Goal: Task Accomplishment & Management: Use online tool/utility

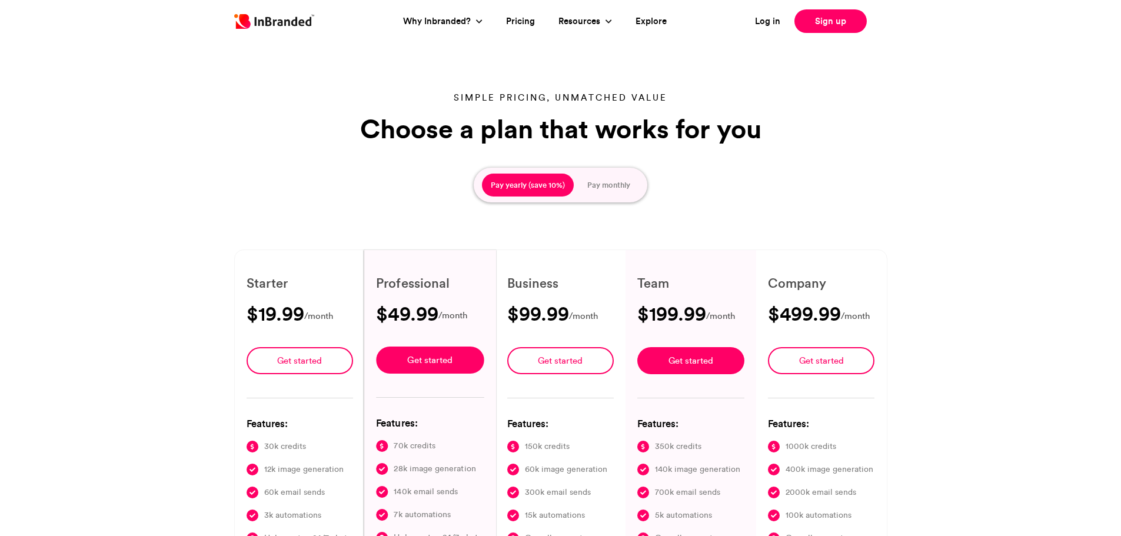
type input "****"
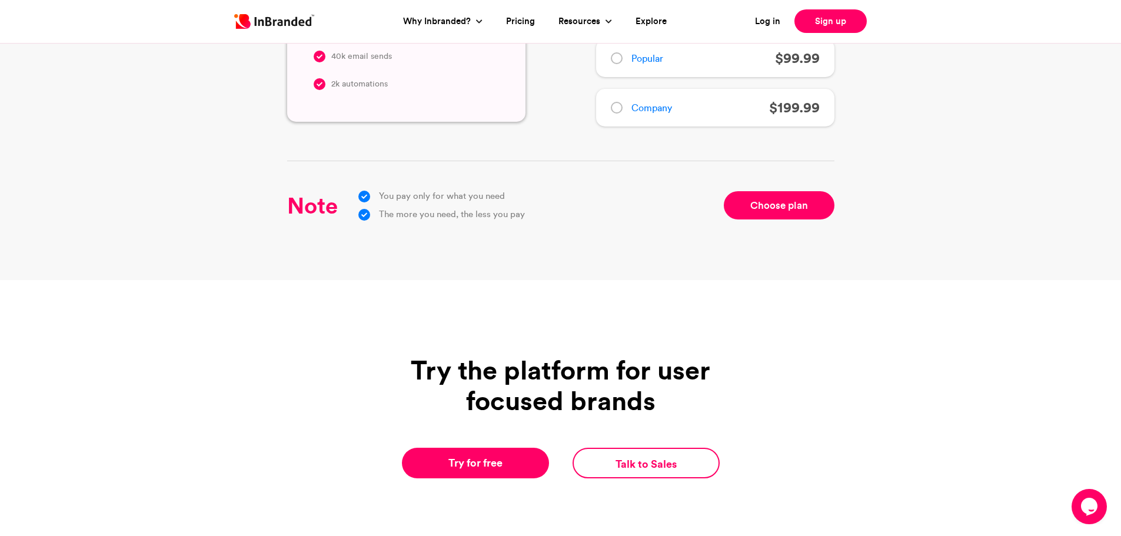
scroll to position [1438, 0]
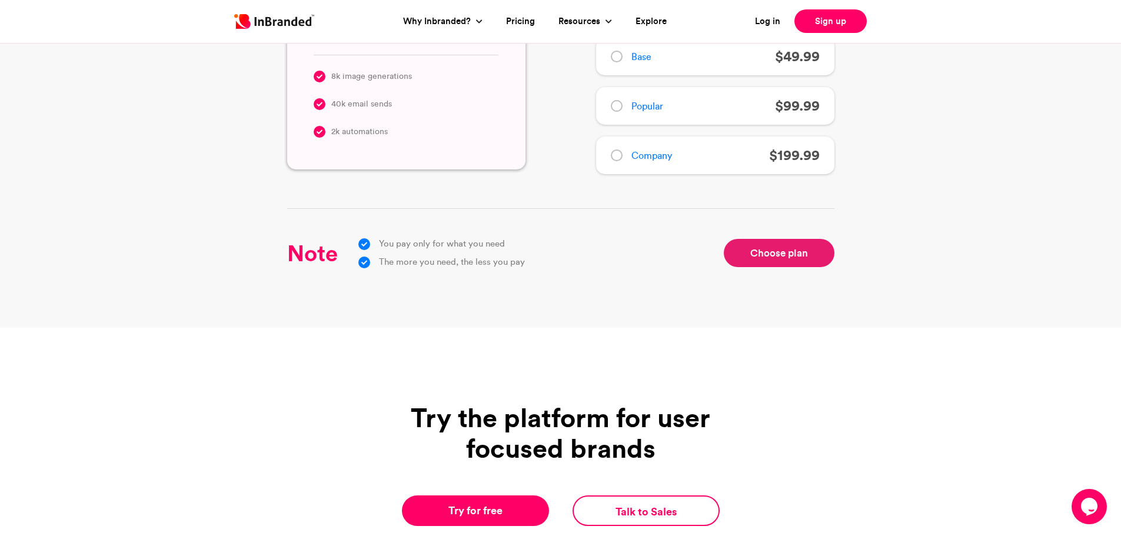
click at [780, 254] on link "Choose plan" at bounding box center [779, 253] width 111 height 28
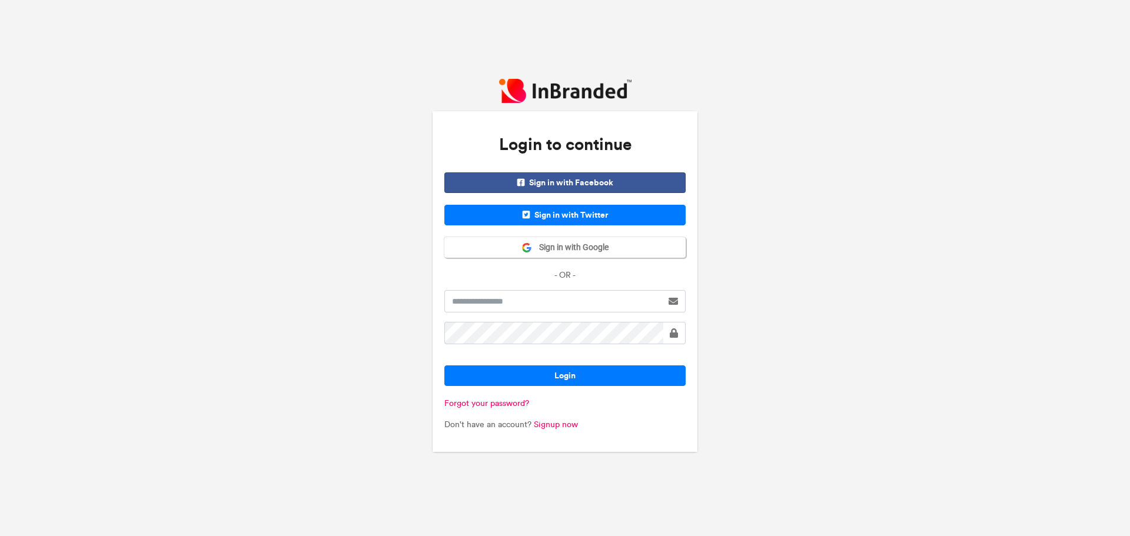
drag, startPoint x: 1116, startPoint y: 321, endPoint x: 1124, endPoint y: 308, distance: 15.3
click at [1124, 308] on div "Login to continue Sign in with Facebook Sign in with Twitter Sign in with Googl…" at bounding box center [565, 268] width 1130 height 536
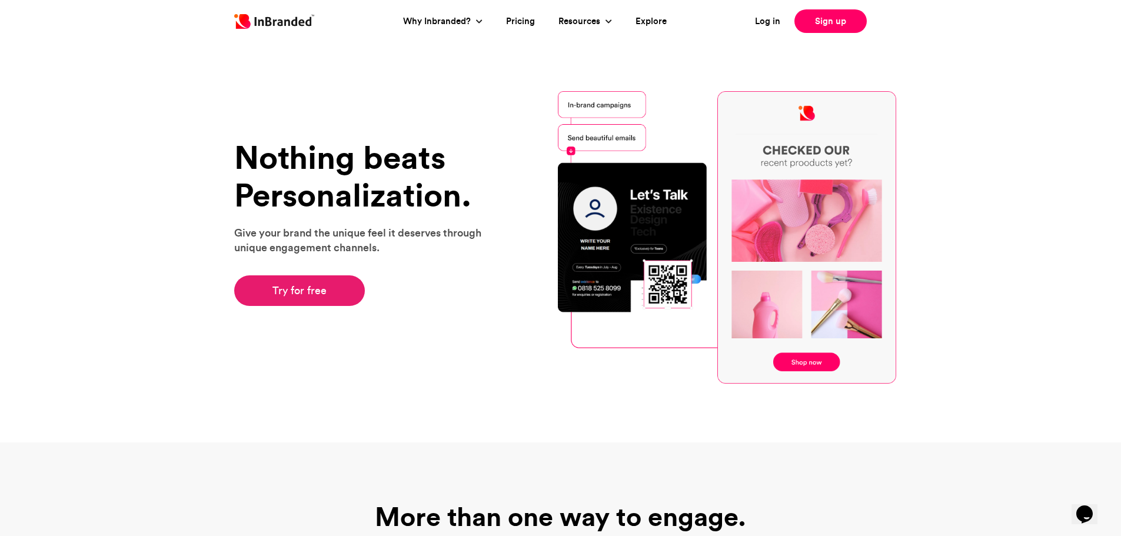
click at [305, 295] on link "Try for free" at bounding box center [299, 290] width 131 height 31
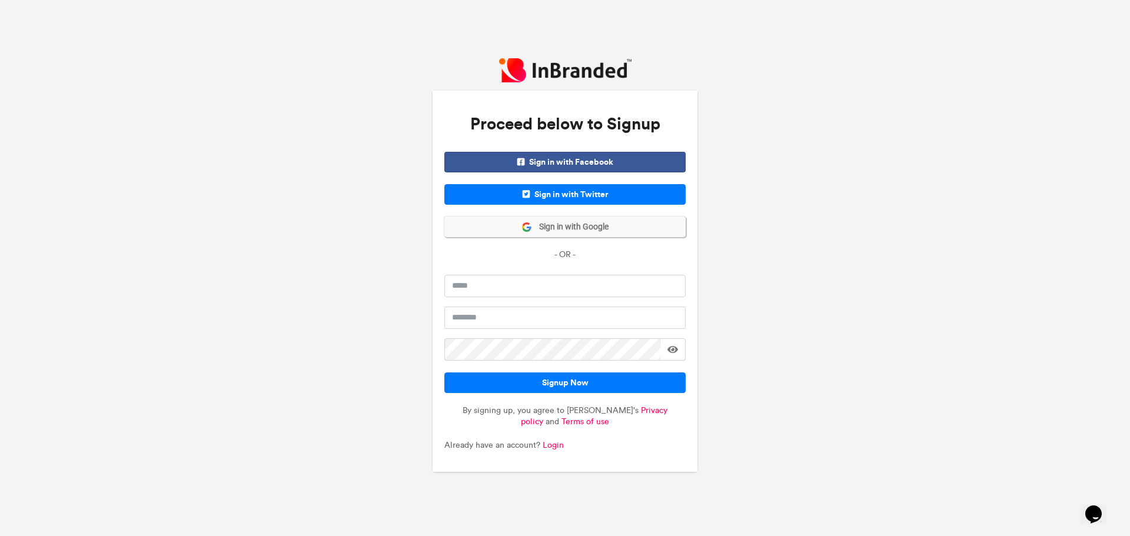
click at [534, 230] on span "Sign in with Google" at bounding box center [570, 227] width 77 height 12
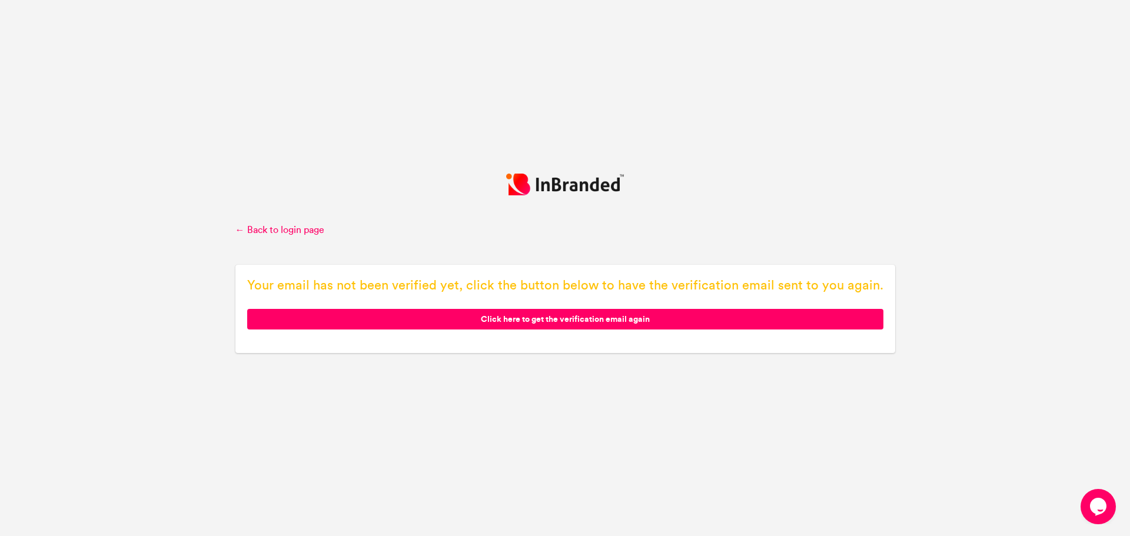
click at [453, 322] on span "Click here to get the verification email again" at bounding box center [565, 319] width 636 height 21
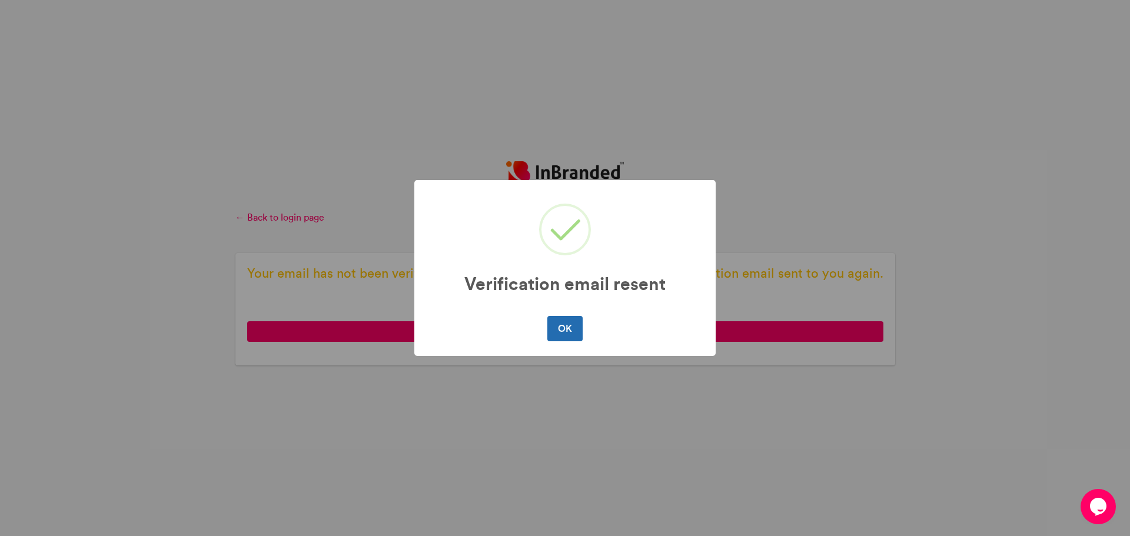
click at [554, 330] on button "OK" at bounding box center [564, 328] width 35 height 25
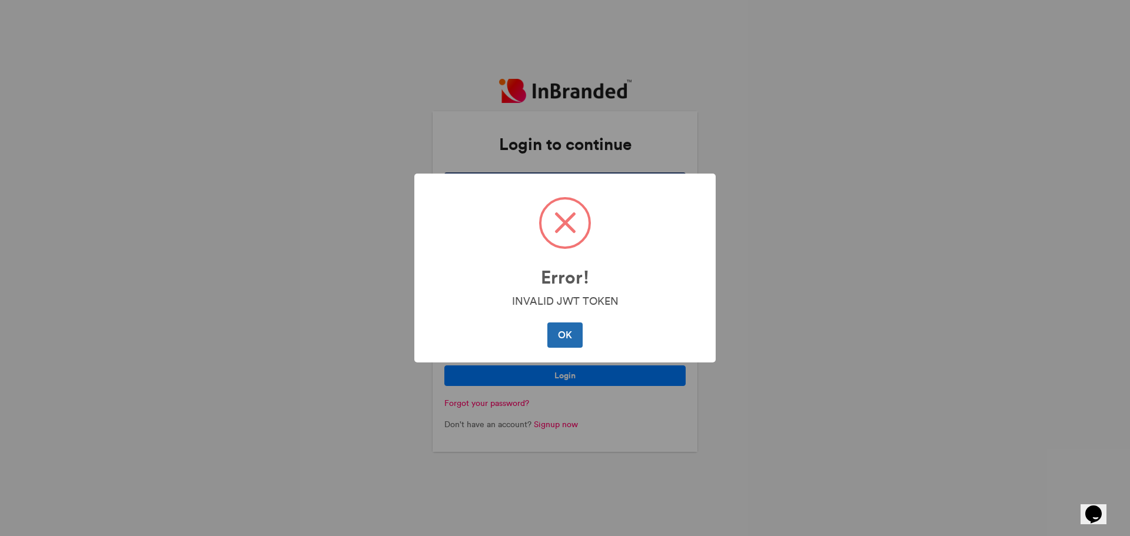
click at [561, 341] on button "OK" at bounding box center [564, 335] width 35 height 25
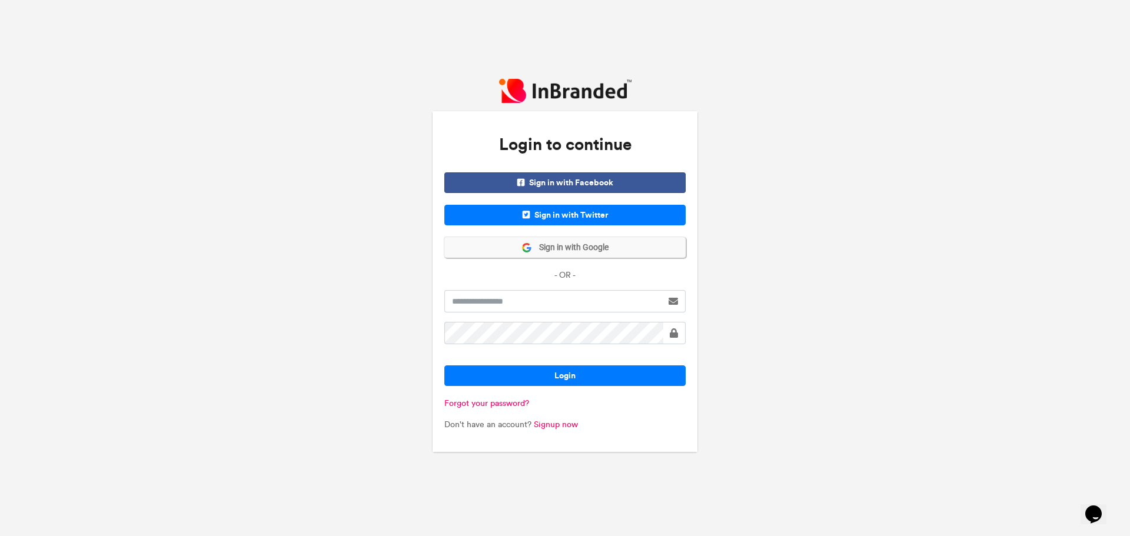
click at [569, 249] on span "Sign in with Google" at bounding box center [570, 248] width 77 height 12
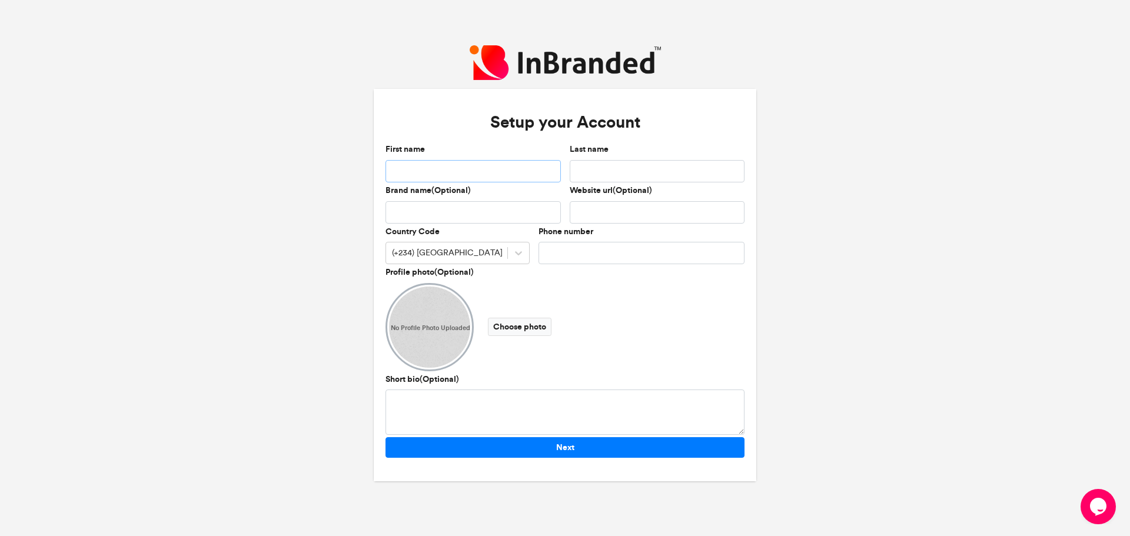
click at [447, 162] on input "First name" at bounding box center [472, 171] width 175 height 22
type input "****"
type input "*****"
type input "**********"
click at [473, 251] on div "(+234) Nigeria" at bounding box center [446, 253] width 121 height 19
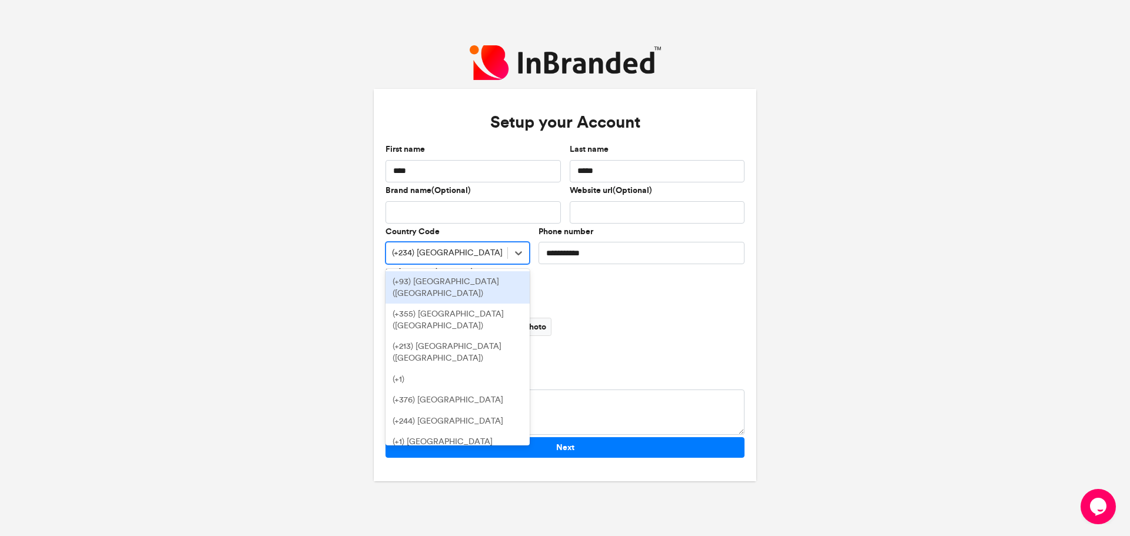
click at [504, 250] on div "(+234) Nigeria" at bounding box center [446, 253] width 121 height 19
click at [416, 249] on div "(+234) Nigeria" at bounding box center [447, 253] width 111 height 12
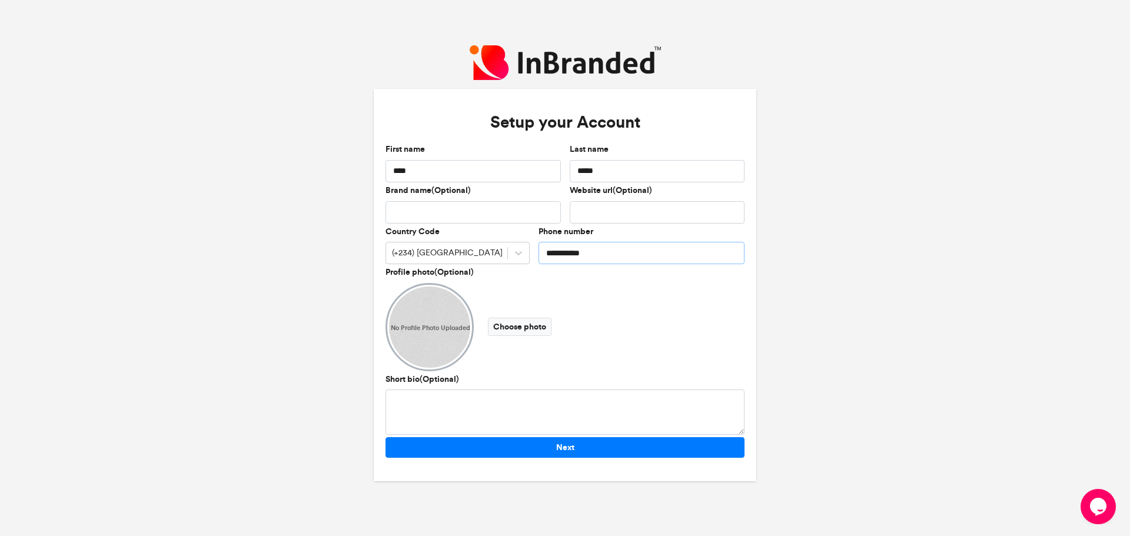
click at [630, 255] on input "**********" at bounding box center [642, 253] width 206 height 22
click at [478, 408] on textarea "Short bio(Optional)" at bounding box center [564, 412] width 359 height 45
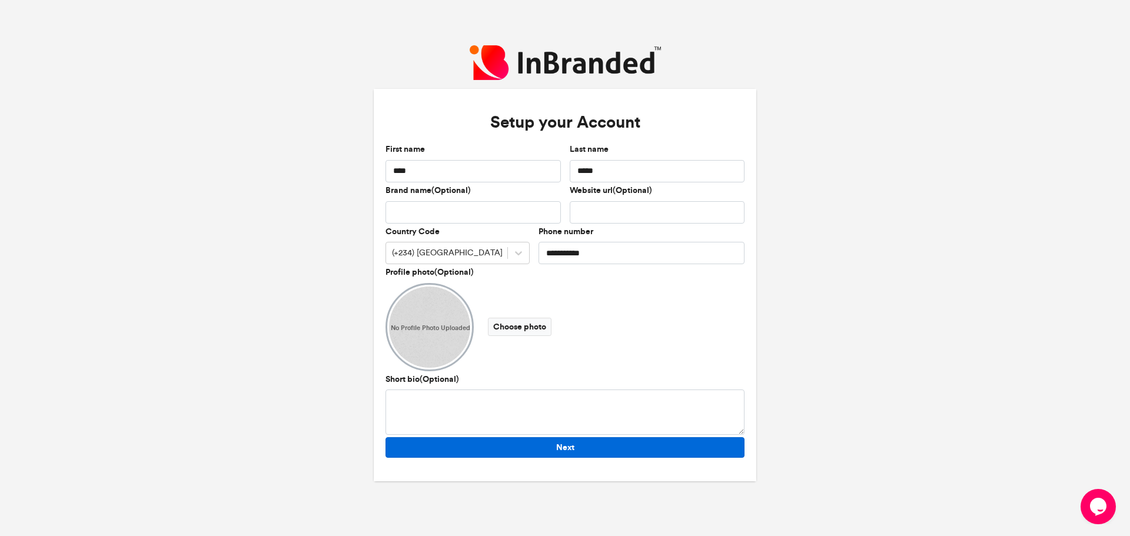
click at [495, 451] on button "Next" at bounding box center [564, 447] width 359 height 21
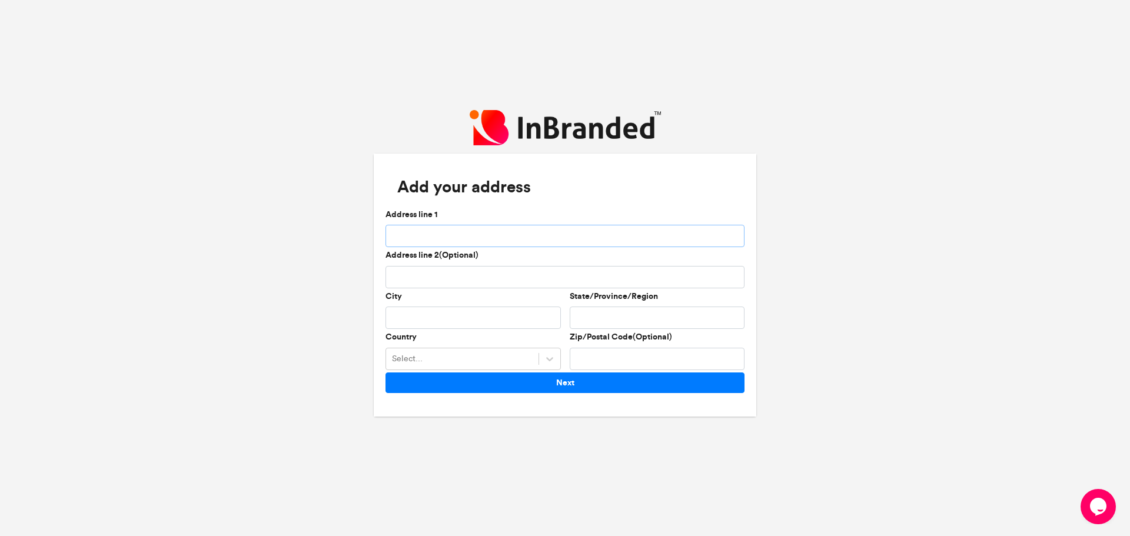
click at [519, 235] on input "Address line 1" at bounding box center [564, 236] width 359 height 22
type input "**********"
type input "******"
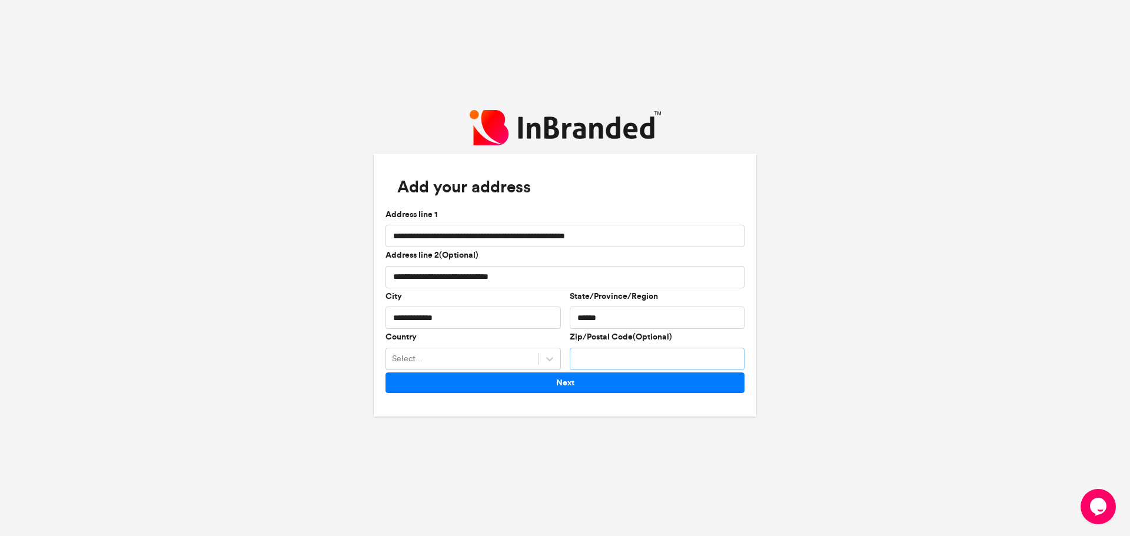
type input "********"
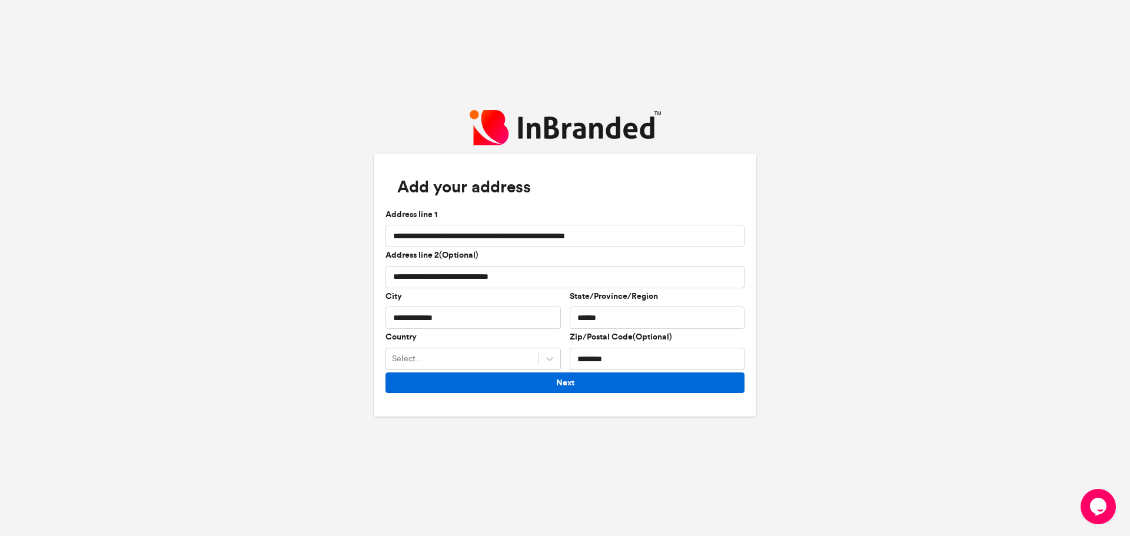
click at [524, 384] on button "Next" at bounding box center [564, 383] width 359 height 21
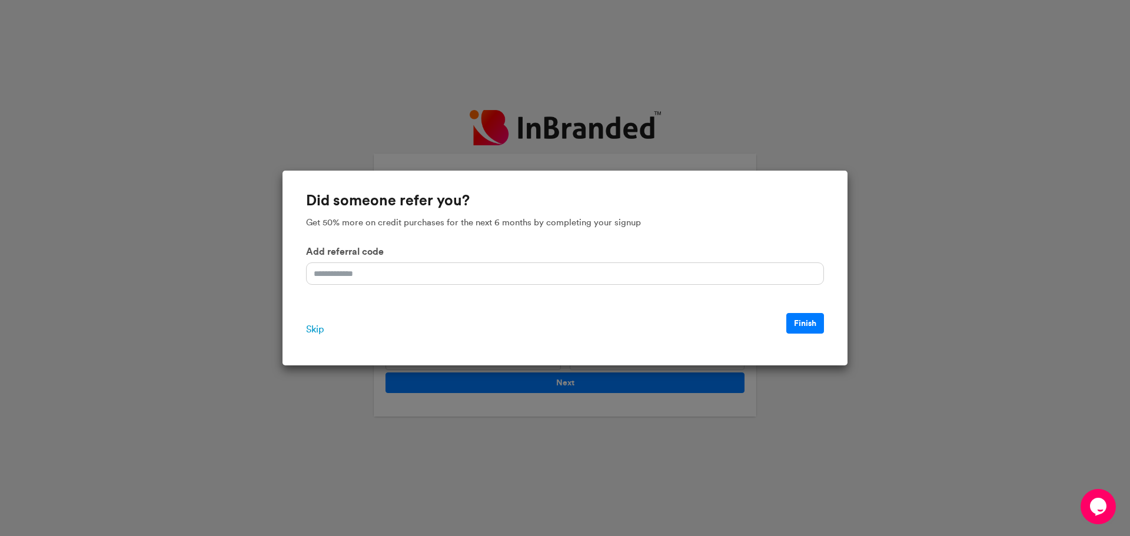
click at [308, 333] on span "Skip" at bounding box center [315, 330] width 18 height 14
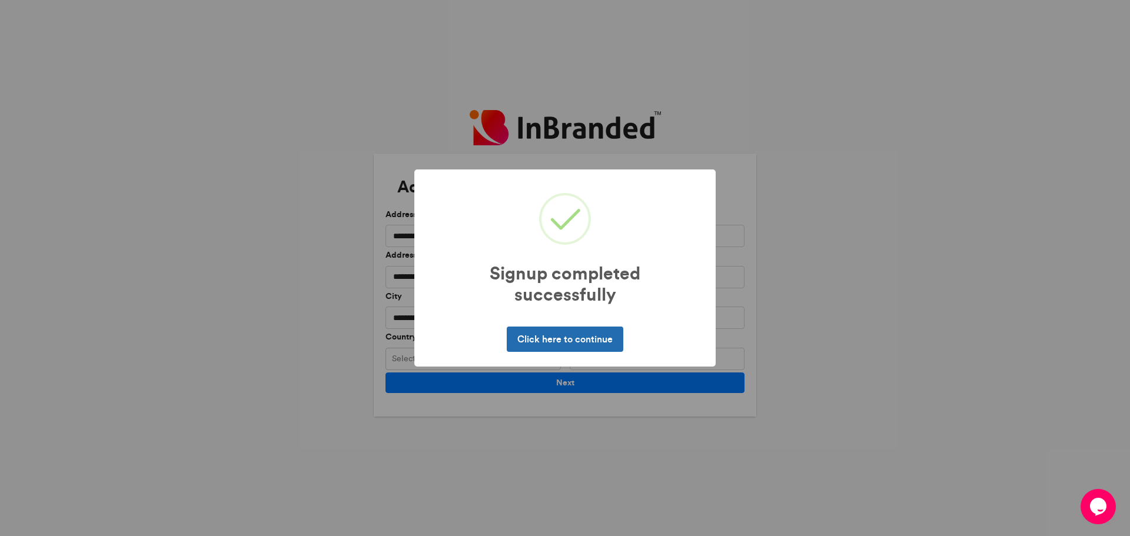
click at [581, 345] on button "Click here to continue" at bounding box center [565, 339] width 116 height 25
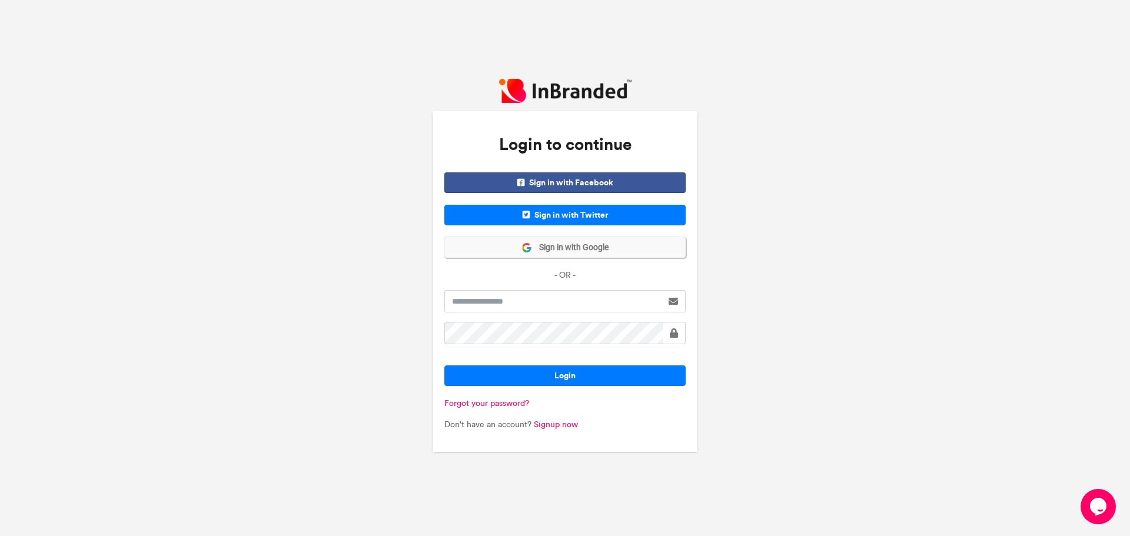
click at [571, 250] on span "Sign in with Google" at bounding box center [570, 248] width 77 height 12
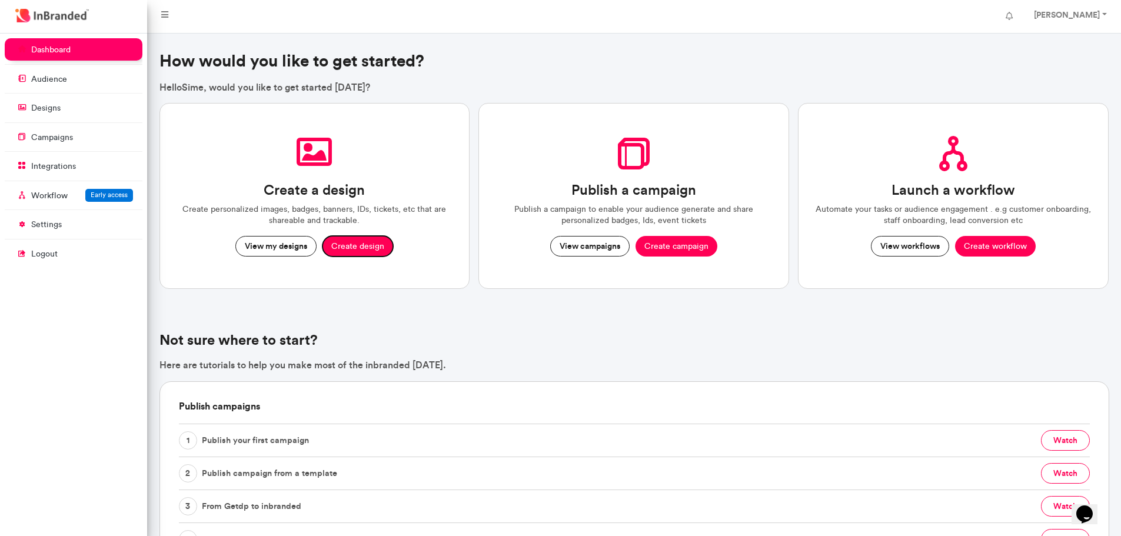
click at [375, 244] on button "Create design" at bounding box center [358, 246] width 71 height 21
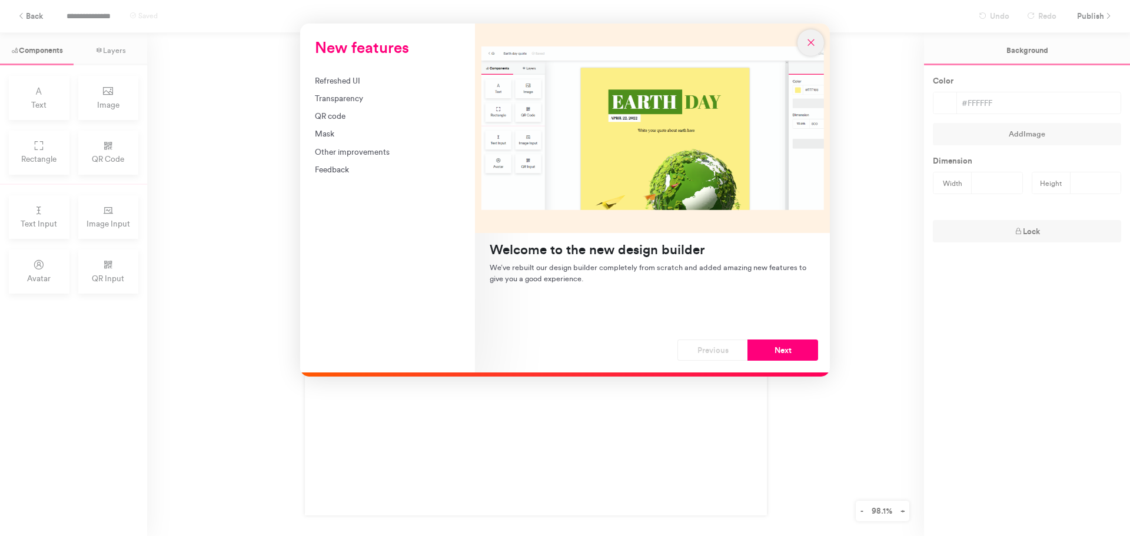
click at [814, 41] on icon "New features" at bounding box center [811, 42] width 11 height 11
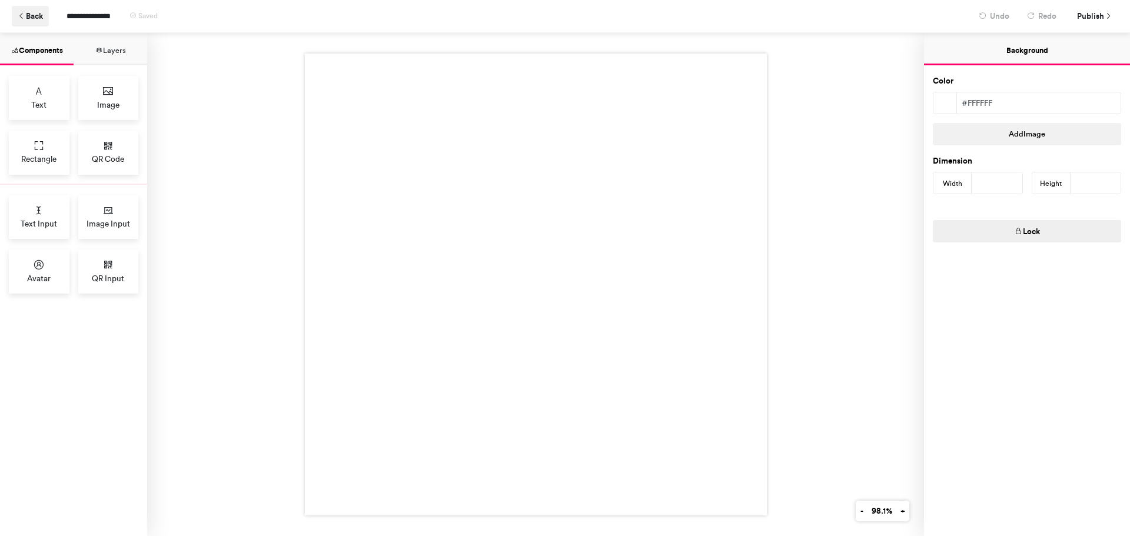
click at [16, 17] on button "Back" at bounding box center [30, 16] width 37 height 21
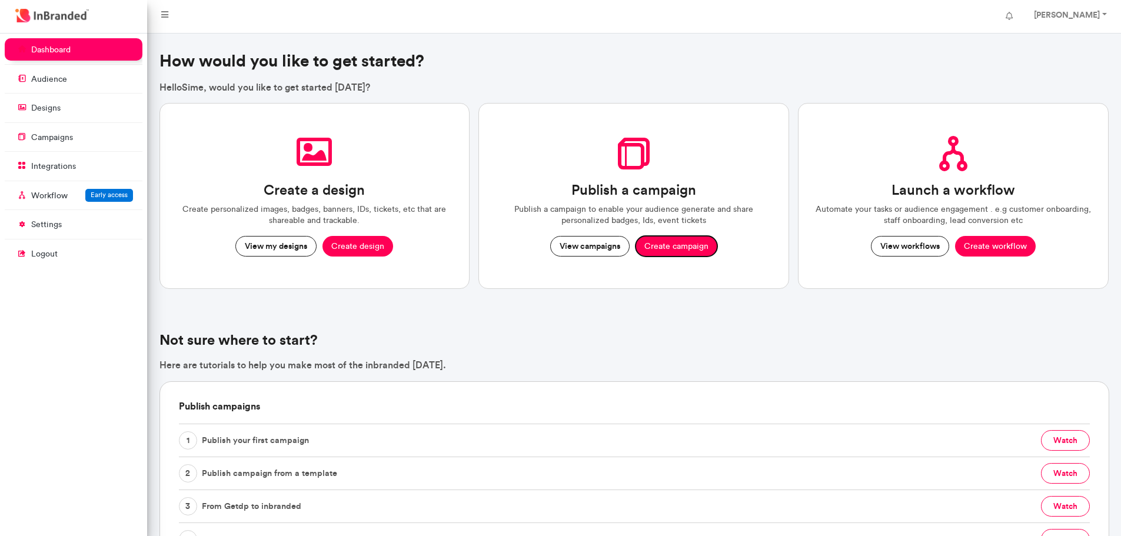
click at [653, 245] on button "Create campaign" at bounding box center [677, 246] width 82 height 21
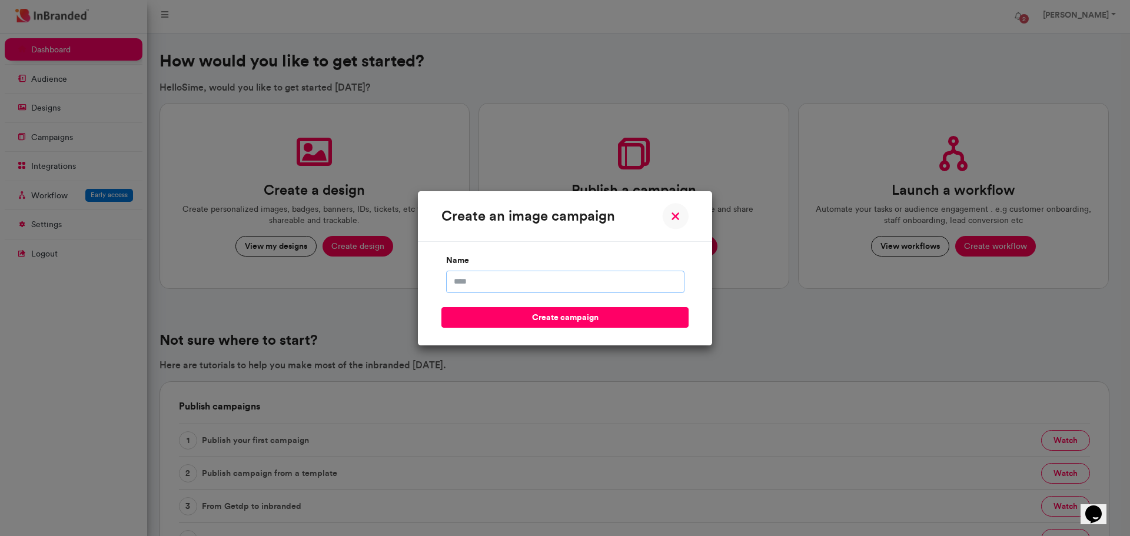
click at [580, 284] on input "name" at bounding box center [565, 282] width 238 height 22
type input "**********"
click at [676, 220] on img at bounding box center [675, 216] width 26 height 26
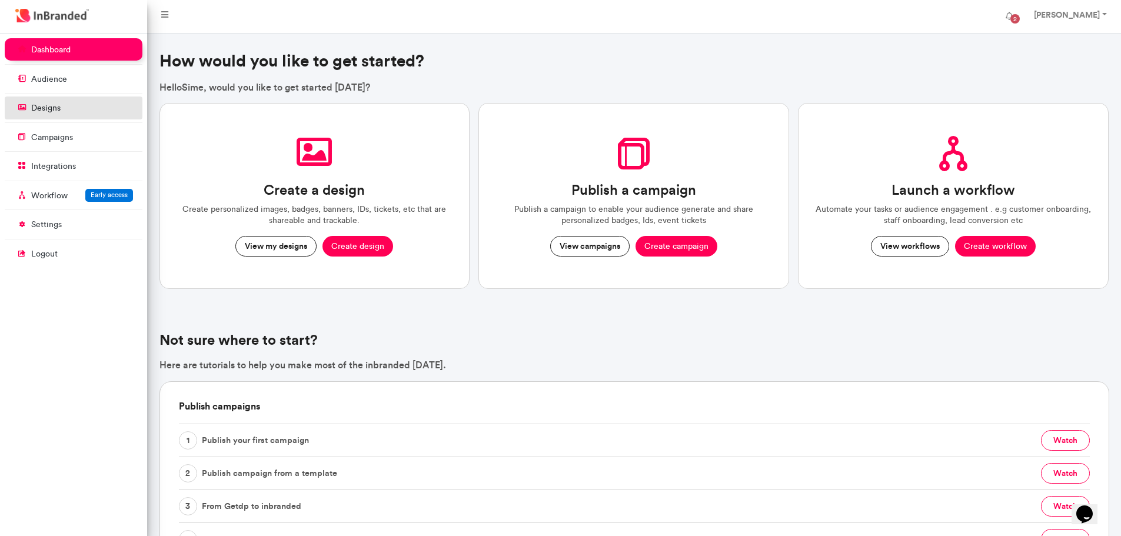
click at [74, 98] on link "designs" at bounding box center [74, 108] width 138 height 22
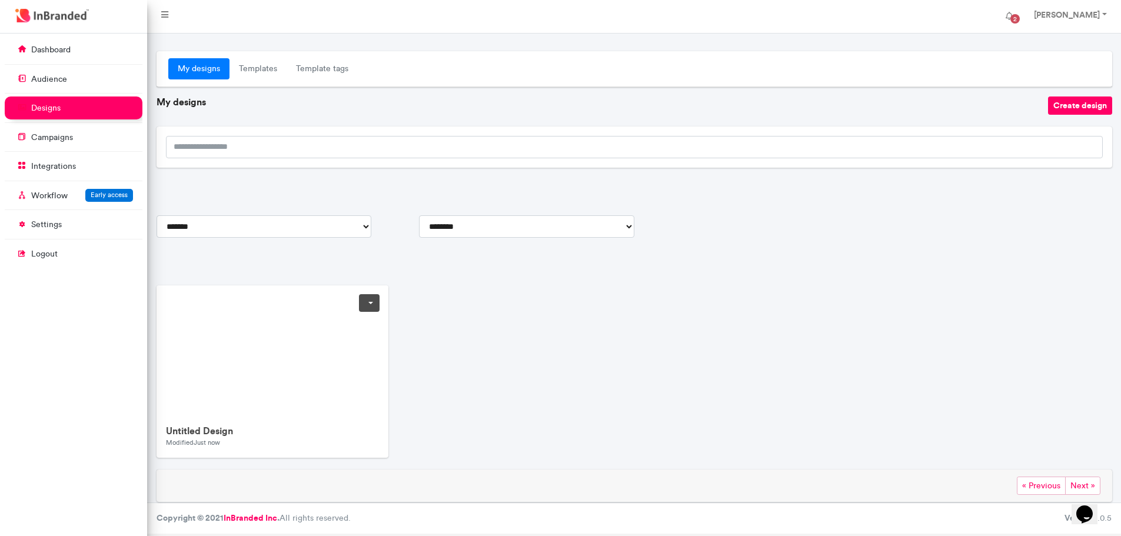
click at [273, 341] on img at bounding box center [273, 350] width 232 height 131
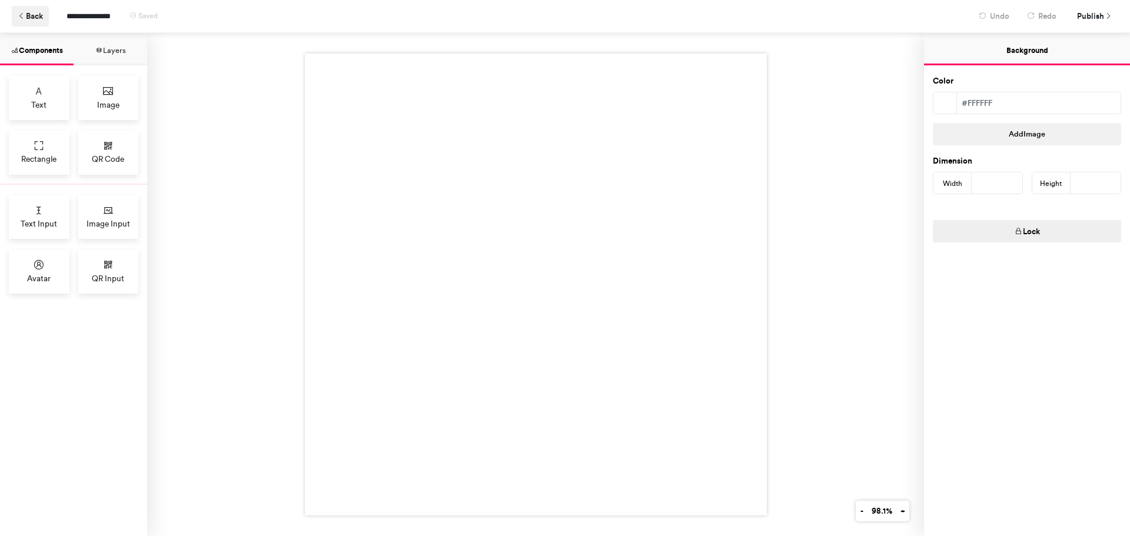
click at [33, 7] on button "Back" at bounding box center [30, 16] width 37 height 21
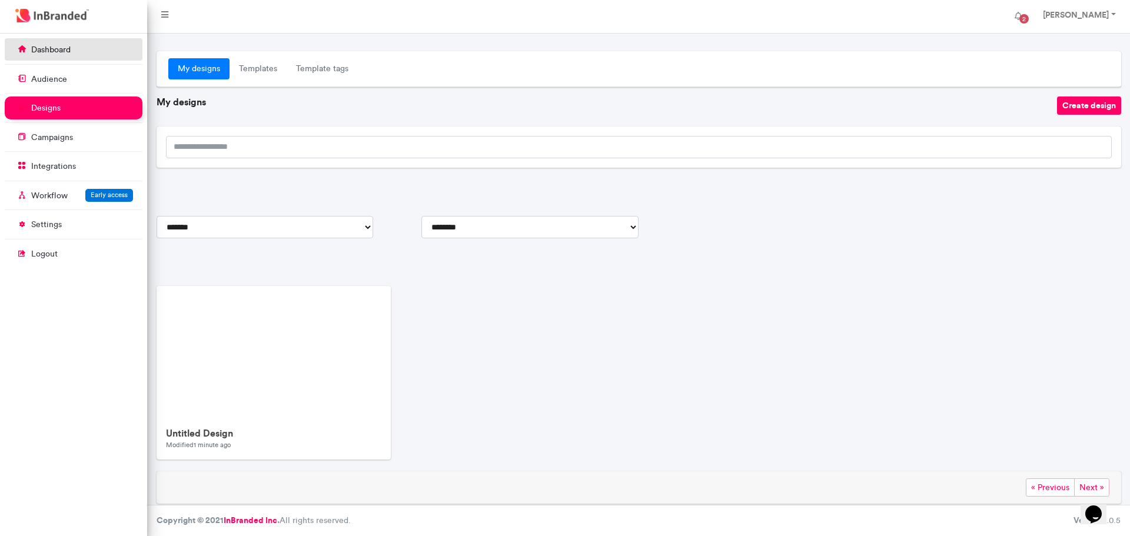
click at [92, 57] on link "dashboard" at bounding box center [74, 49] width 138 height 22
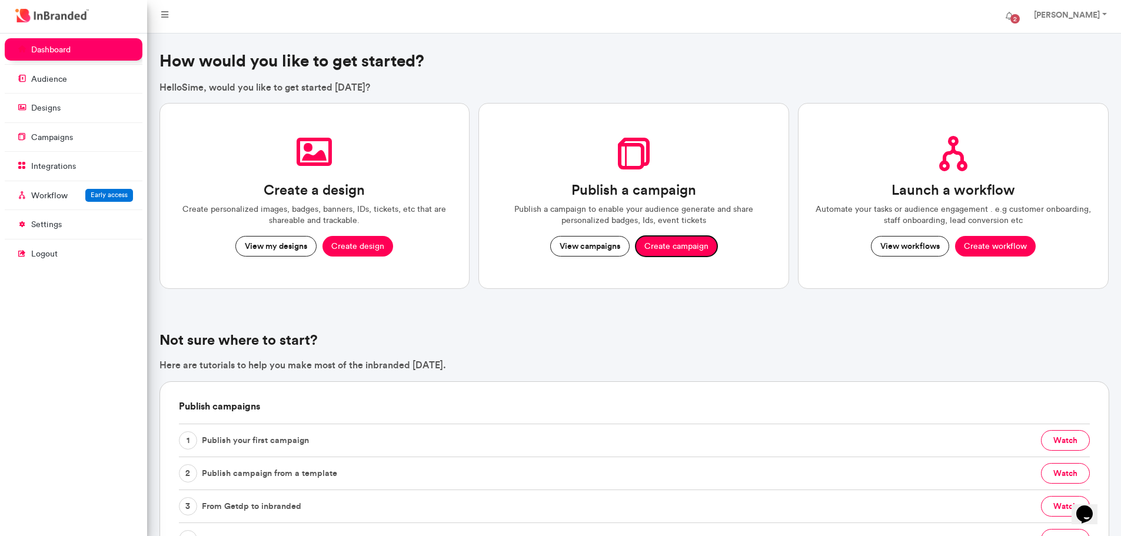
click at [674, 251] on button "Create campaign" at bounding box center [677, 246] width 82 height 21
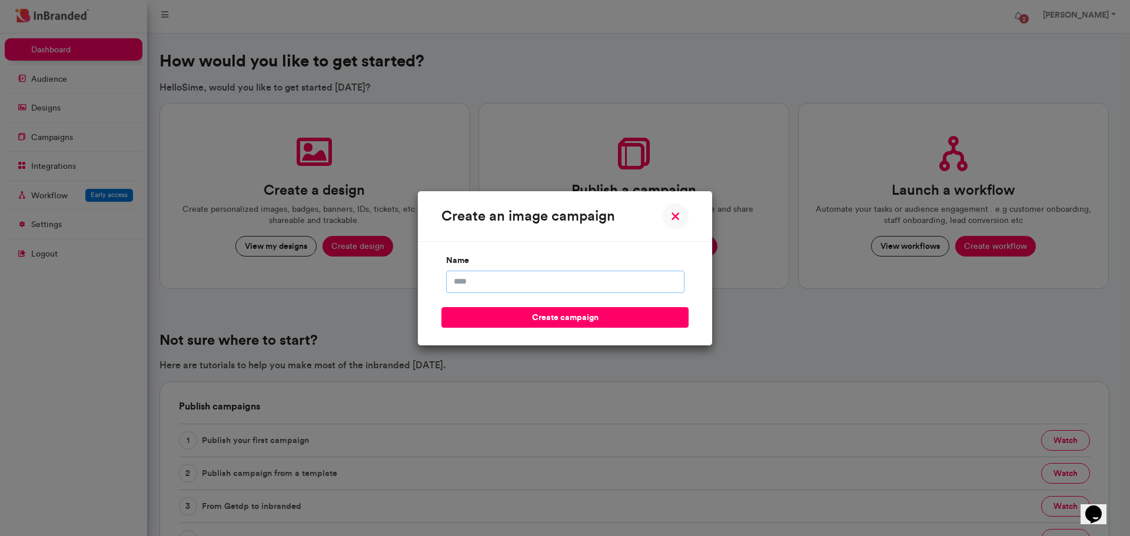
click at [634, 277] on input "name" at bounding box center [565, 282] width 238 height 22
type input "**********"
click at [576, 317] on button "create campaign" at bounding box center [564, 317] width 247 height 21
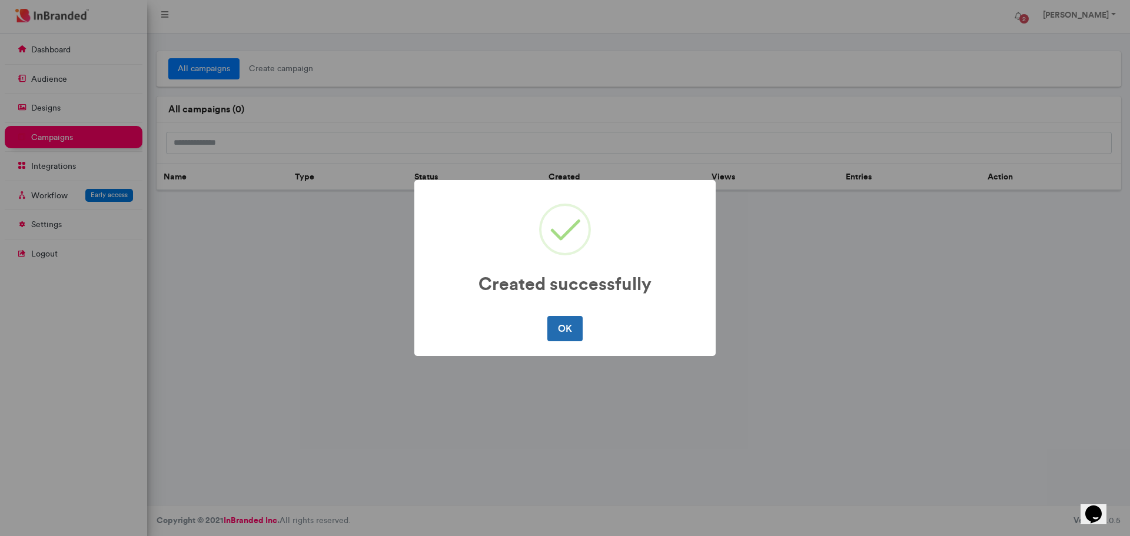
click at [568, 316] on button "OK" at bounding box center [564, 328] width 35 height 25
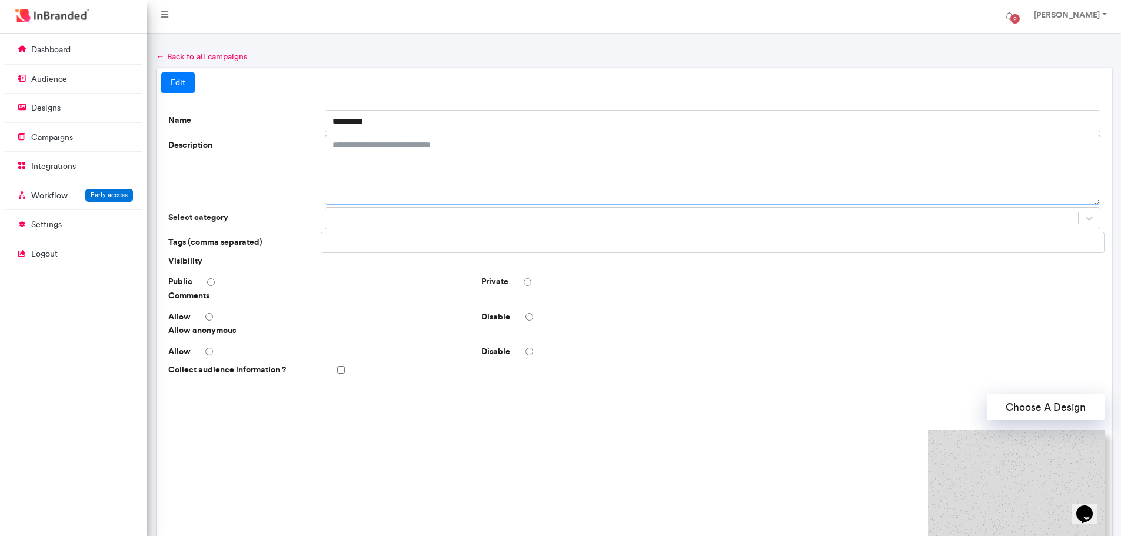
click at [469, 174] on textarea "Description" at bounding box center [713, 170] width 776 height 70
click at [1082, 408] on button "Choose A Design" at bounding box center [1046, 407] width 118 height 26
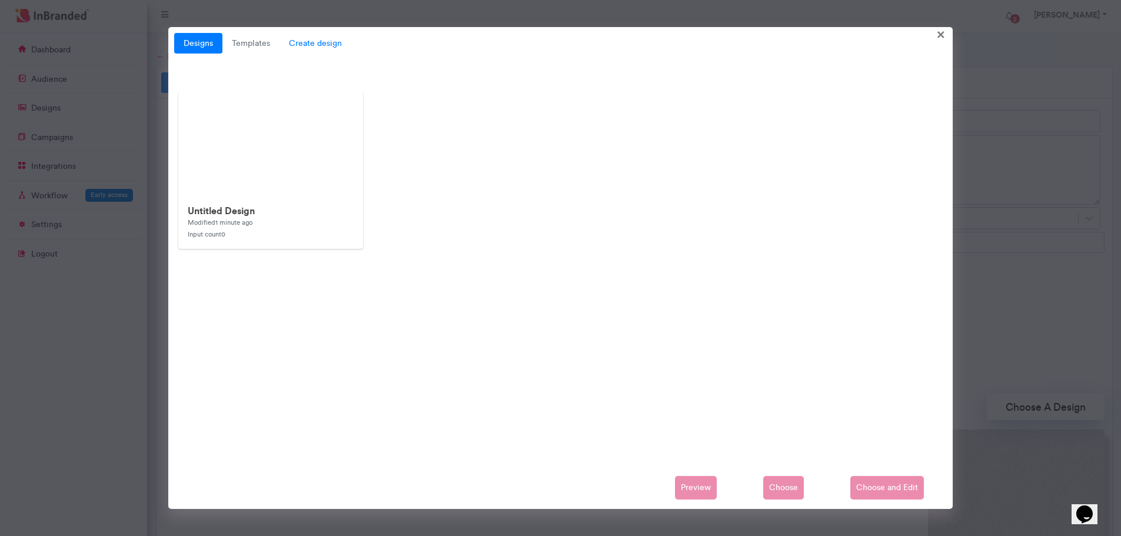
click at [310, 38] on span "Create design" at bounding box center [316, 43] width 72 height 21
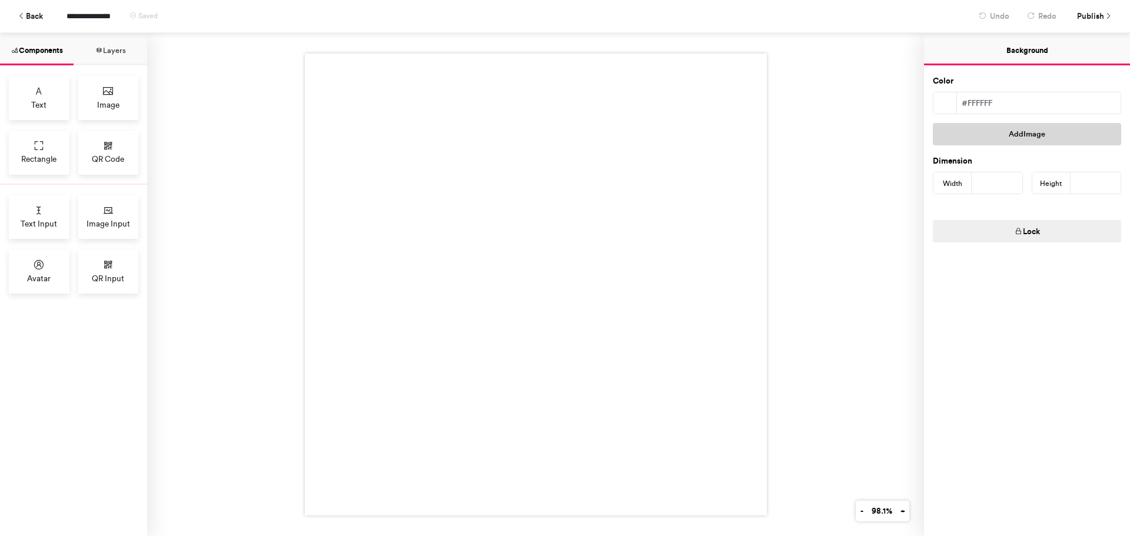
click at [968, 135] on button "Add Image" at bounding box center [1027, 134] width 188 height 22
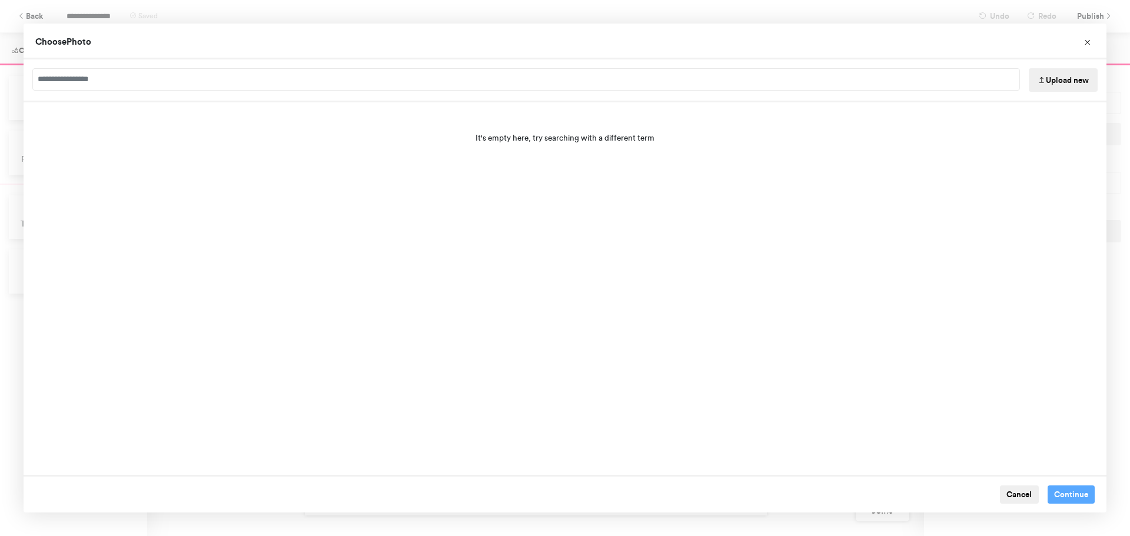
click at [1060, 79] on button "Upload new" at bounding box center [1063, 80] width 69 height 24
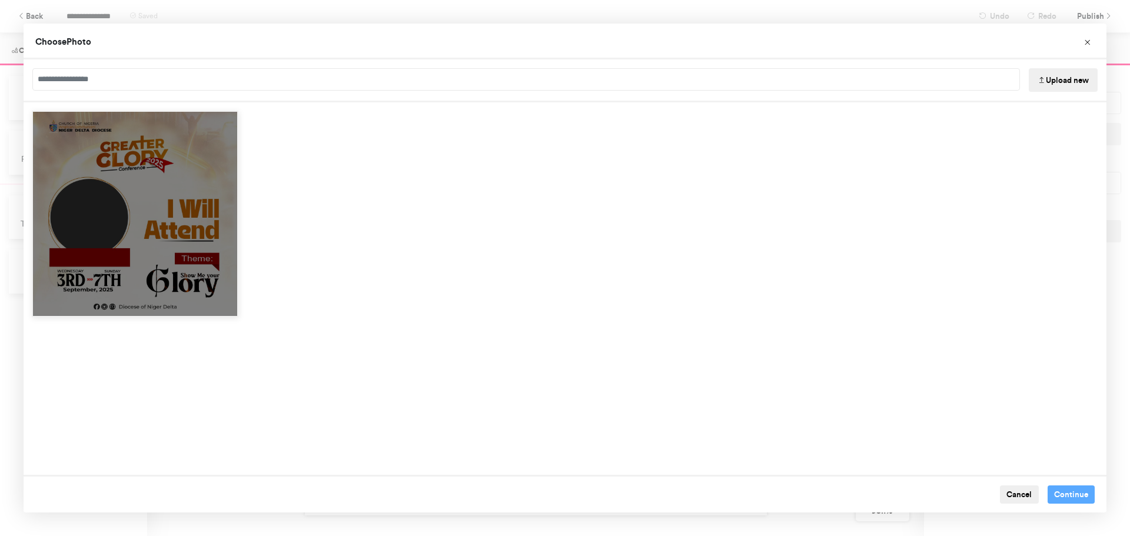
click at [174, 254] on div "Choose Image" at bounding box center [135, 214] width 207 height 207
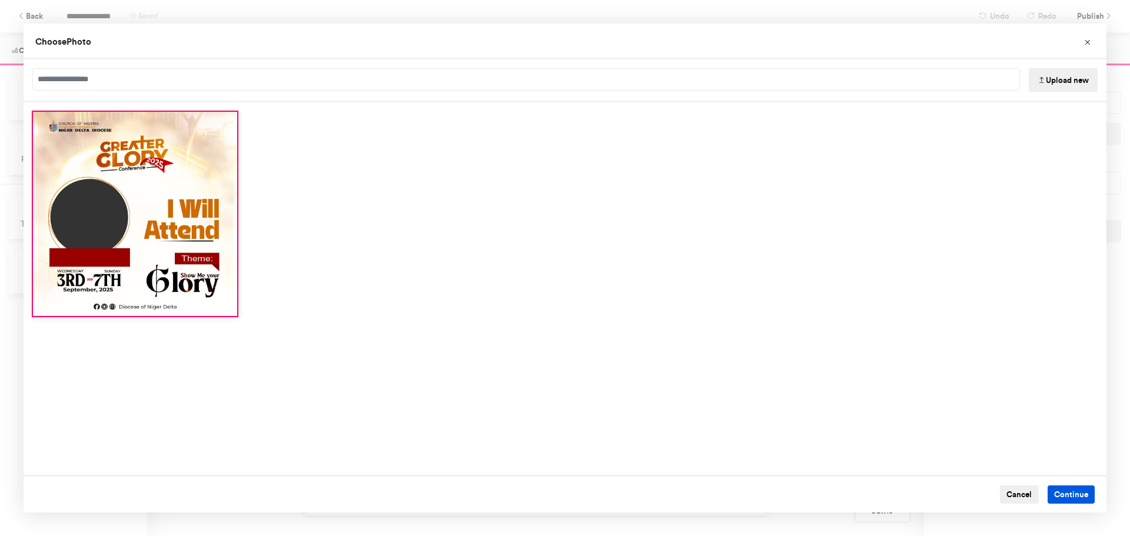
click at [1058, 499] on button "Continue" at bounding box center [1072, 495] width 48 height 19
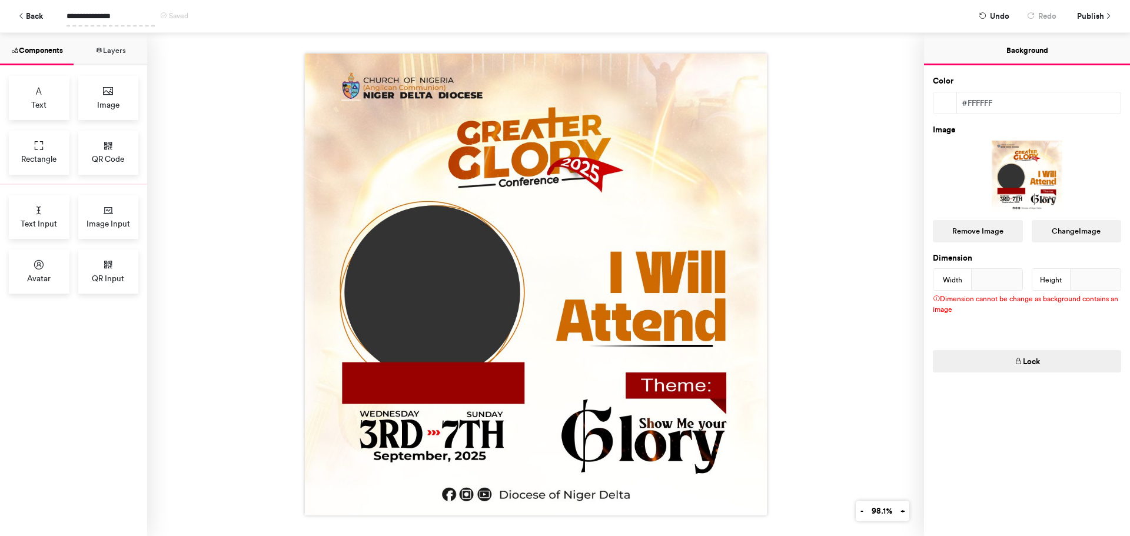
click at [95, 13] on span "**********" at bounding box center [111, 16] width 88 height 21
drag, startPoint x: 124, startPoint y: 19, endPoint x: 29, endPoint y: 29, distance: 95.3
click at [28, 27] on div "**********" at bounding box center [565, 16] width 1112 height 32
click at [765, 118] on div at bounding box center [535, 284] width 777 height 503
click at [432, 208] on img at bounding box center [536, 285] width 462 height 462
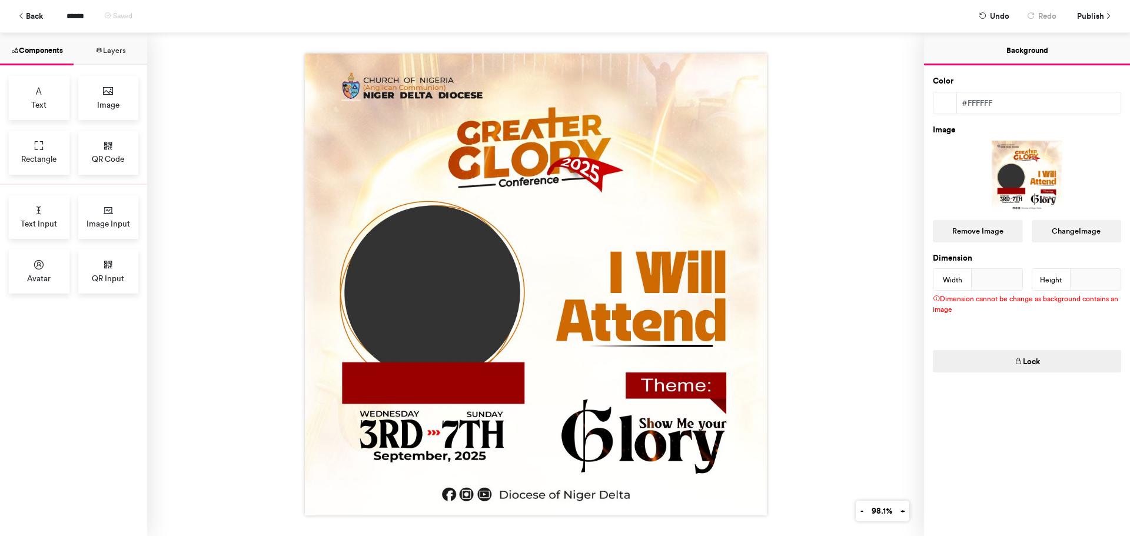
click at [1016, 171] on div at bounding box center [1027, 176] width 188 height 71
click at [445, 152] on img at bounding box center [536, 285] width 462 height 462
click at [105, 48] on button "Layers" at bounding box center [111, 49] width 74 height 32
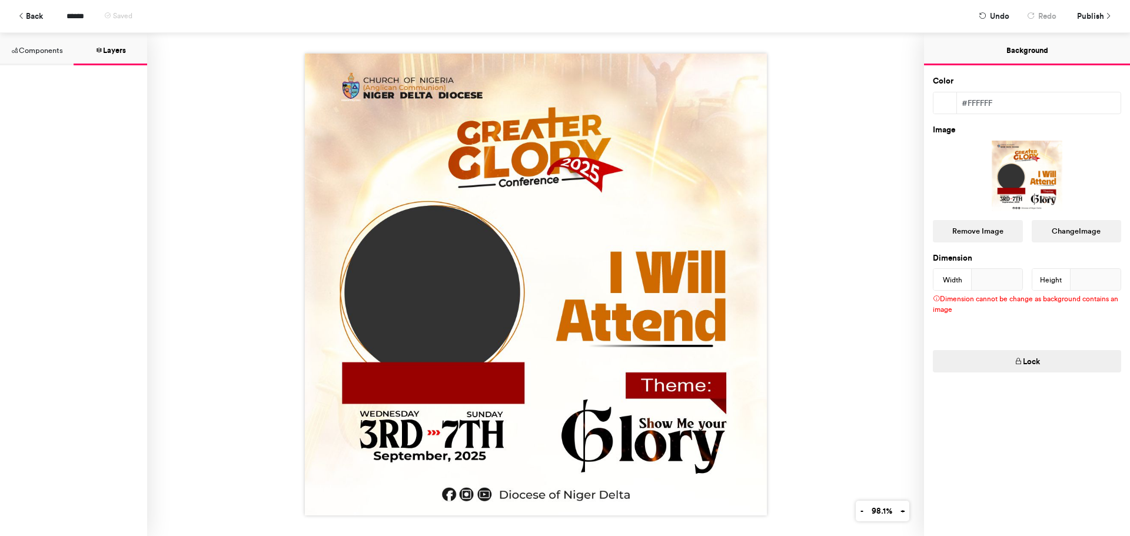
click at [52, 53] on button "Components" at bounding box center [37, 49] width 74 height 32
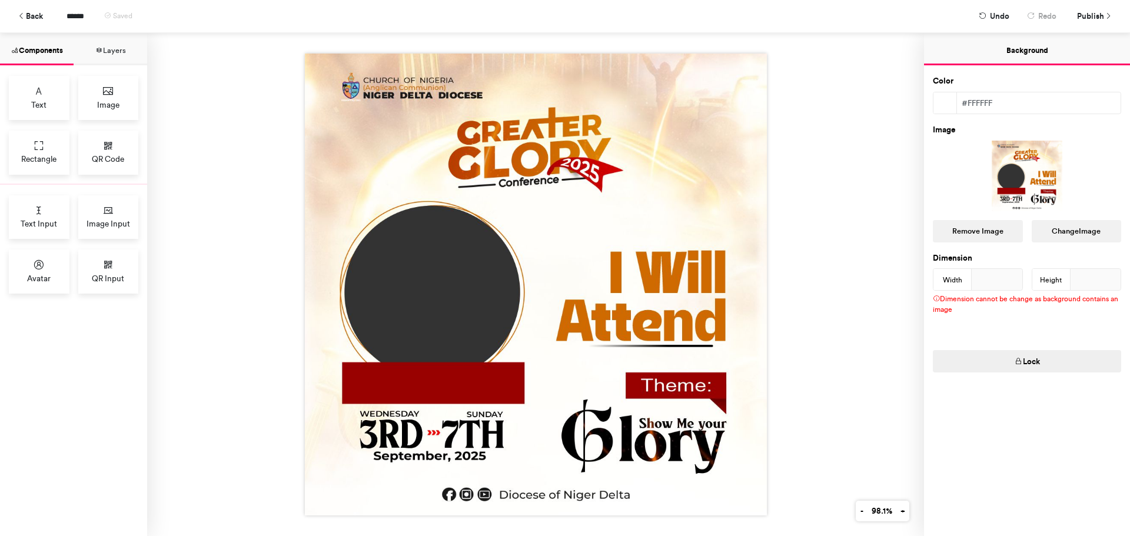
drag, startPoint x: 409, startPoint y: 224, endPoint x: 463, endPoint y: 193, distance: 62.5
click at [409, 223] on img at bounding box center [536, 285] width 462 height 462
click at [1108, 14] on icon at bounding box center [1108, 16] width 8 height 8
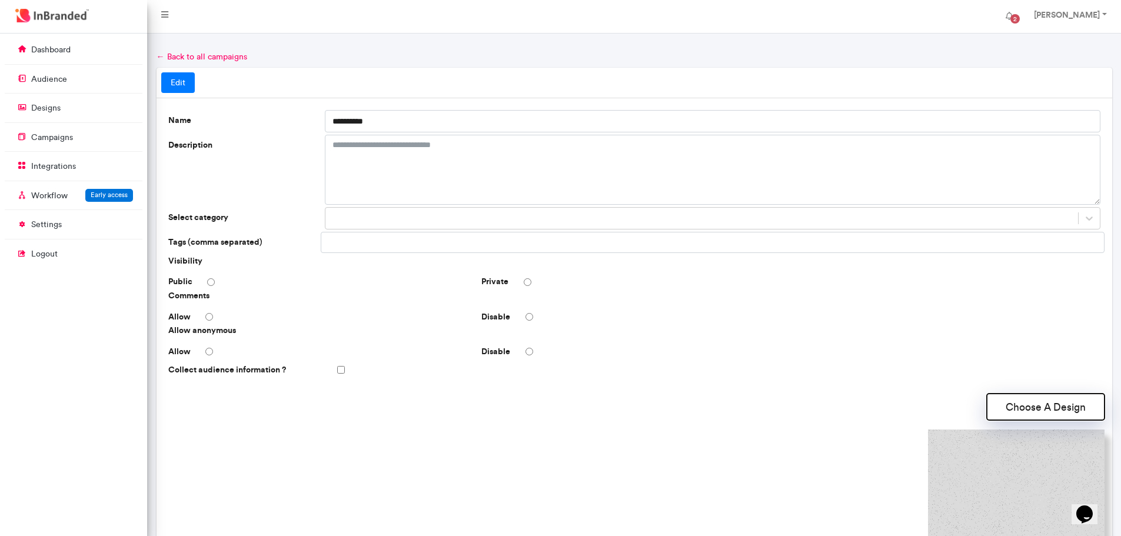
click at [1051, 406] on button "Choose A Design" at bounding box center [1046, 407] width 118 height 26
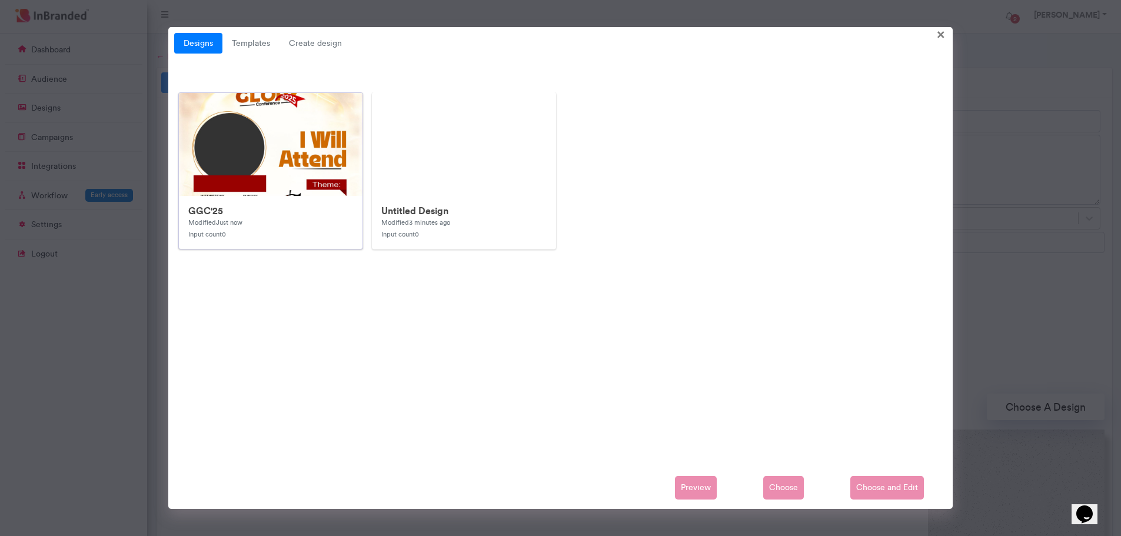
click at [228, 136] on img at bounding box center [414, 328] width 471 height 471
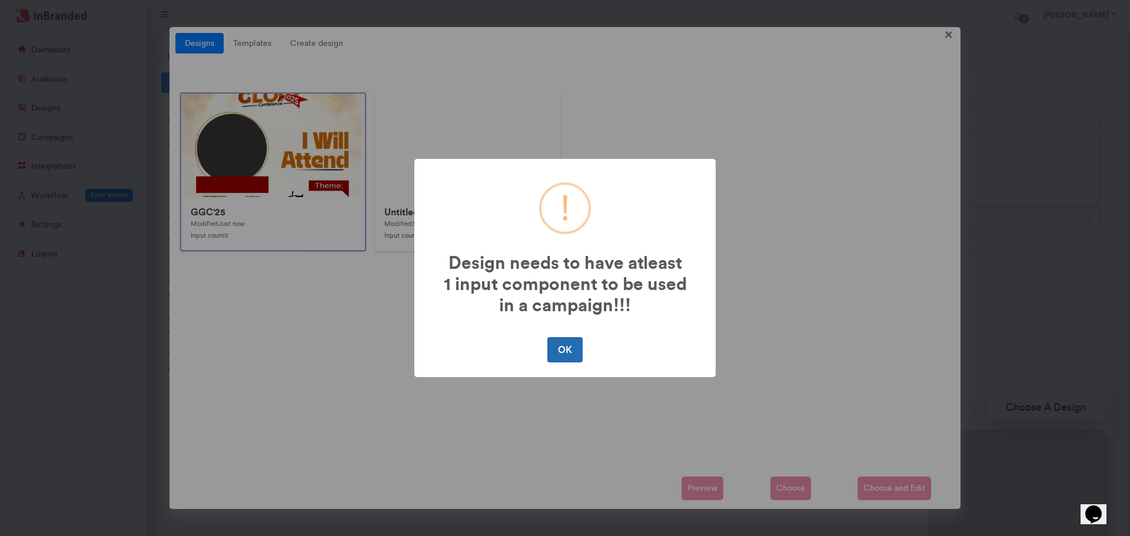
click at [569, 347] on button "OK" at bounding box center [564, 349] width 35 height 25
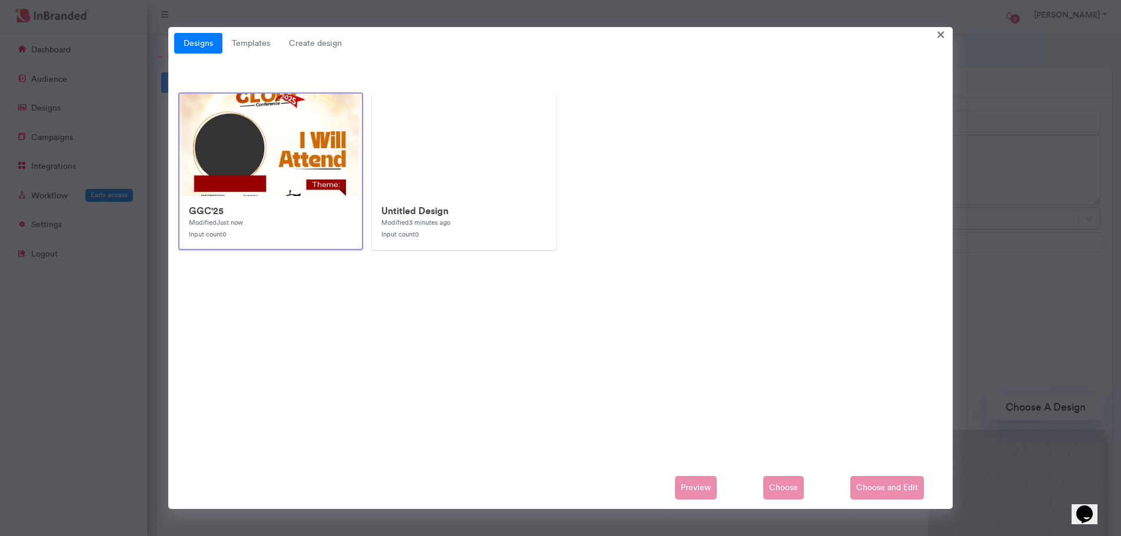
click at [292, 151] on img at bounding box center [415, 329] width 471 height 471
click at [292, 151] on img at bounding box center [414, 328] width 471 height 471
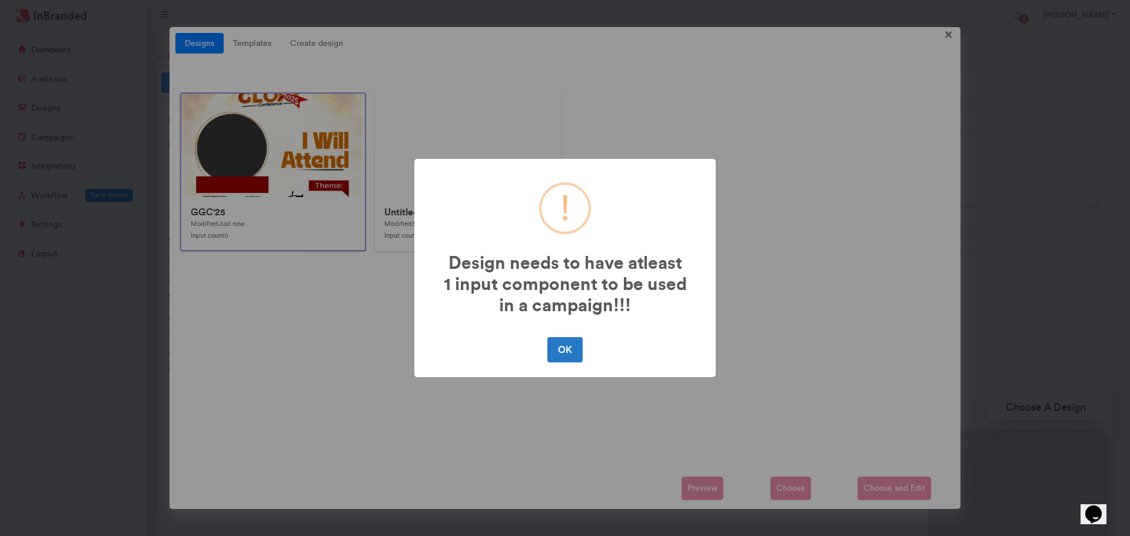
click at [571, 335] on div "OK No Cancel" at bounding box center [565, 349] width 278 height 31
click at [560, 347] on button "OK" at bounding box center [564, 349] width 35 height 25
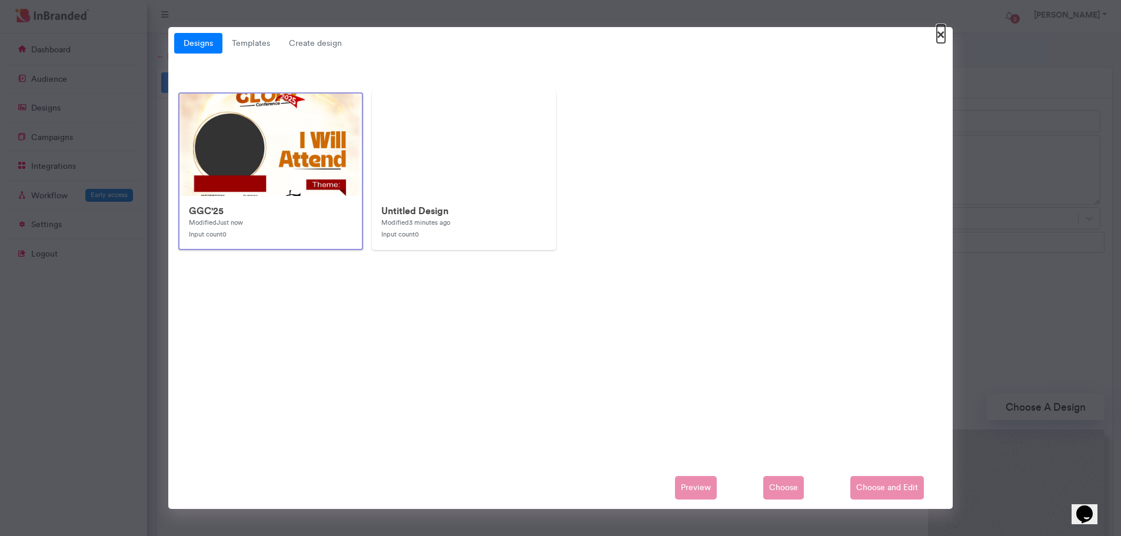
click at [940, 34] on span "×" at bounding box center [941, 34] width 8 height 18
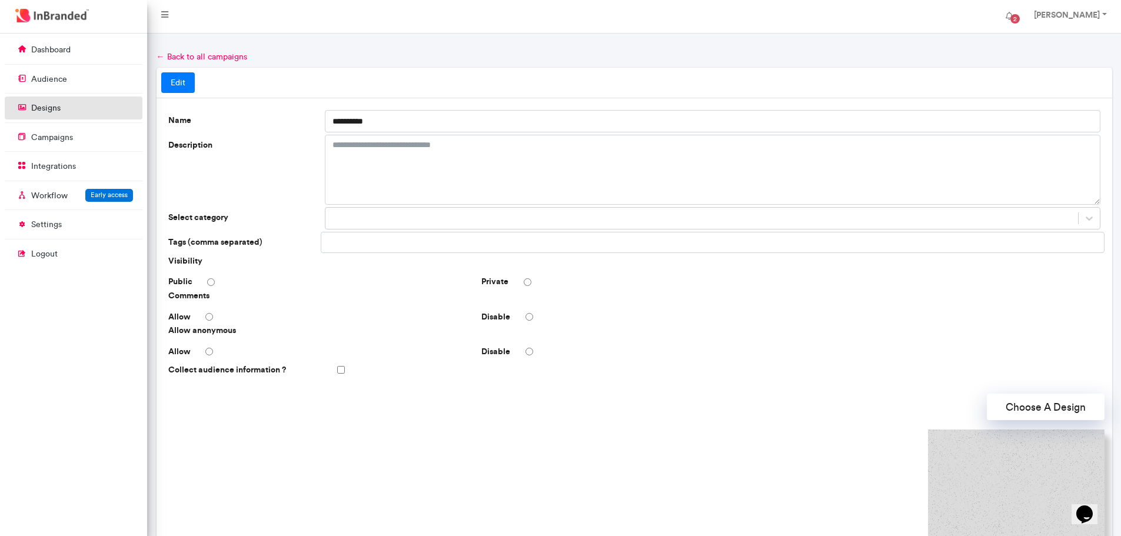
click at [69, 111] on link "designs" at bounding box center [74, 108] width 138 height 22
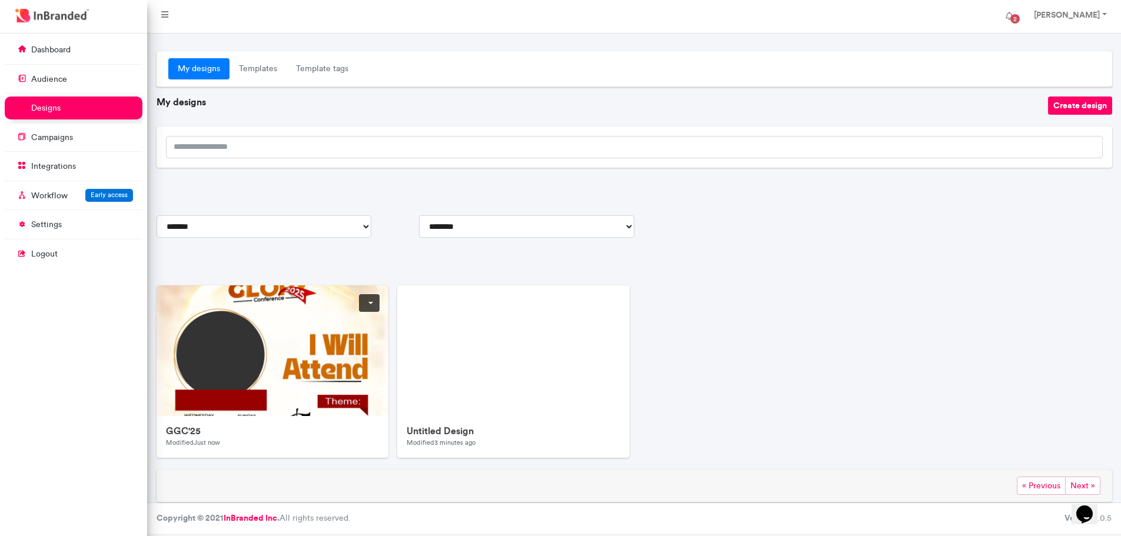
click at [253, 313] on img at bounding box center [392, 520] width 471 height 471
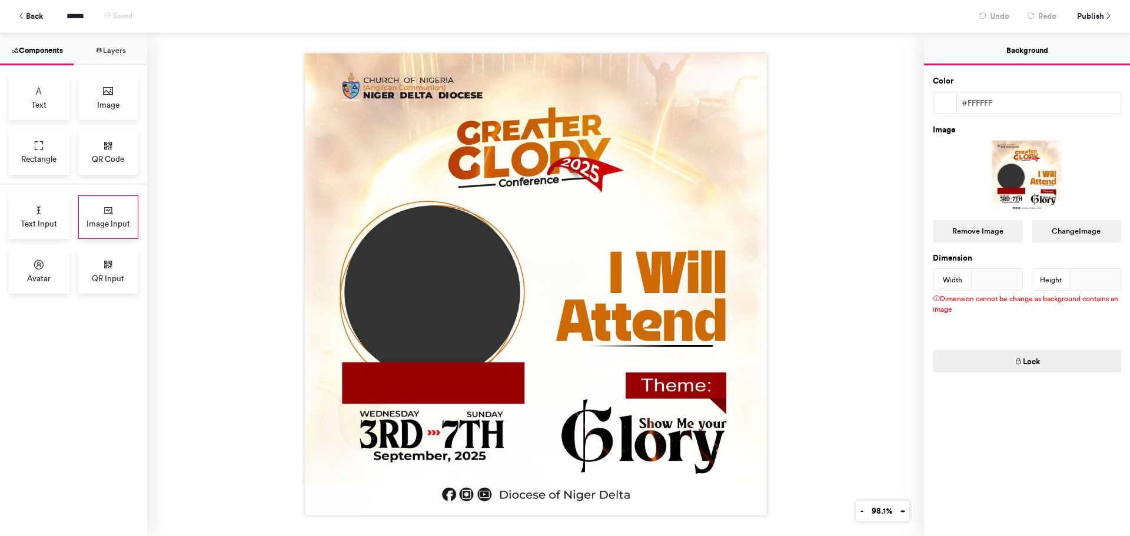
click at [101, 208] on div "Image Input" at bounding box center [108, 217] width 61 height 44
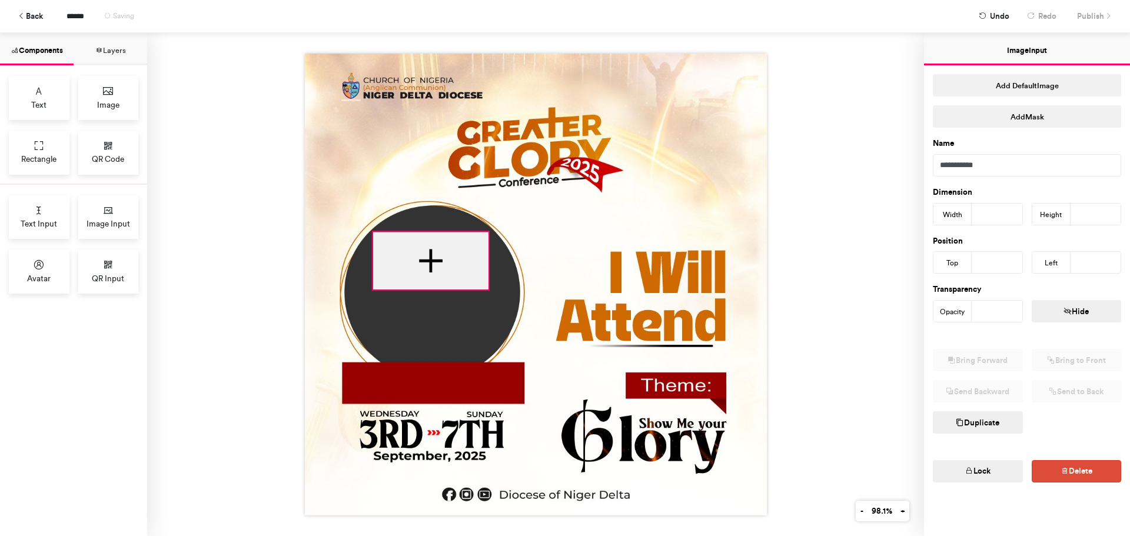
drag, startPoint x: 468, startPoint y: 196, endPoint x: 421, endPoint y: 259, distance: 78.6
click at [421, 259] on div at bounding box center [430, 261] width 115 height 58
type input "***"
drag, startPoint x: 421, startPoint y: 259, endPoint x: 386, endPoint y: 275, distance: 38.2
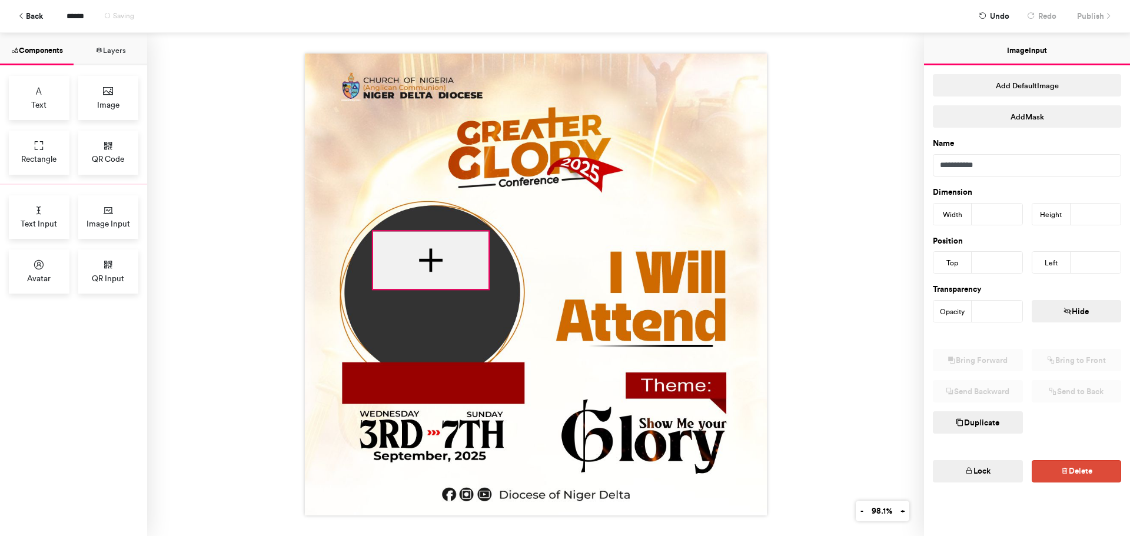
click at [386, 275] on div at bounding box center [430, 260] width 115 height 58
type input "***"
click at [388, 271] on div at bounding box center [430, 260] width 115 height 58
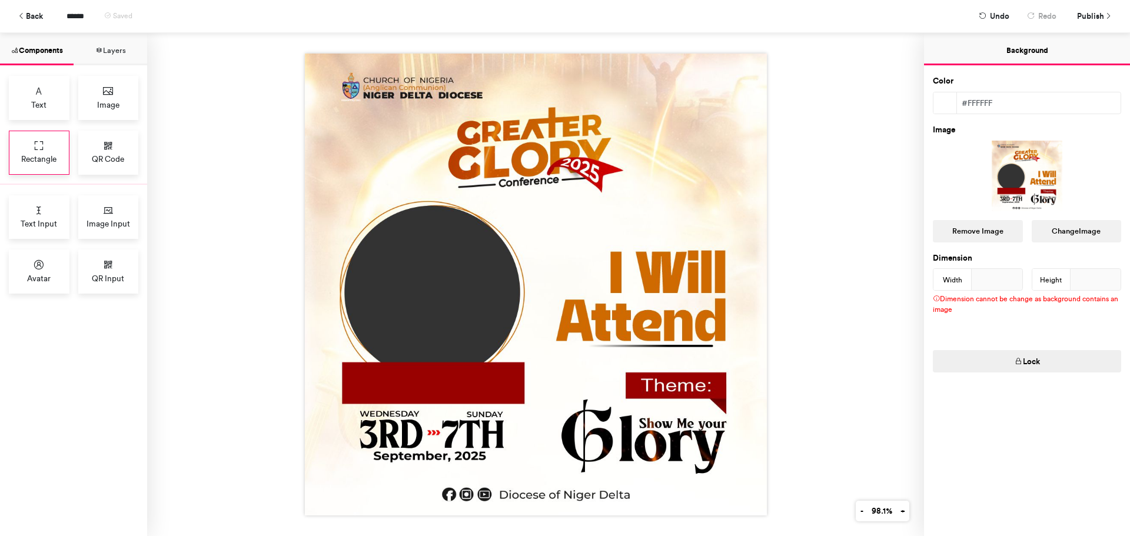
click at [54, 152] on div "Rectangle" at bounding box center [39, 153] width 61 height 44
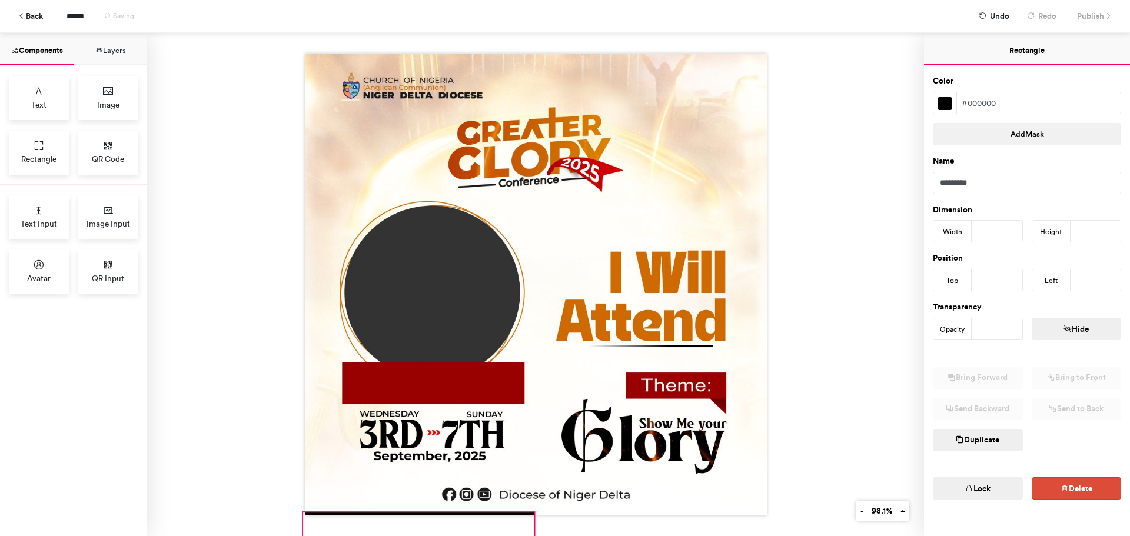
drag, startPoint x: 503, startPoint y: 184, endPoint x: 386, endPoint y: 528, distance: 363.1
click at [386, 528] on div at bounding box center [535, 284] width 777 height 503
type input "***"
type input "**"
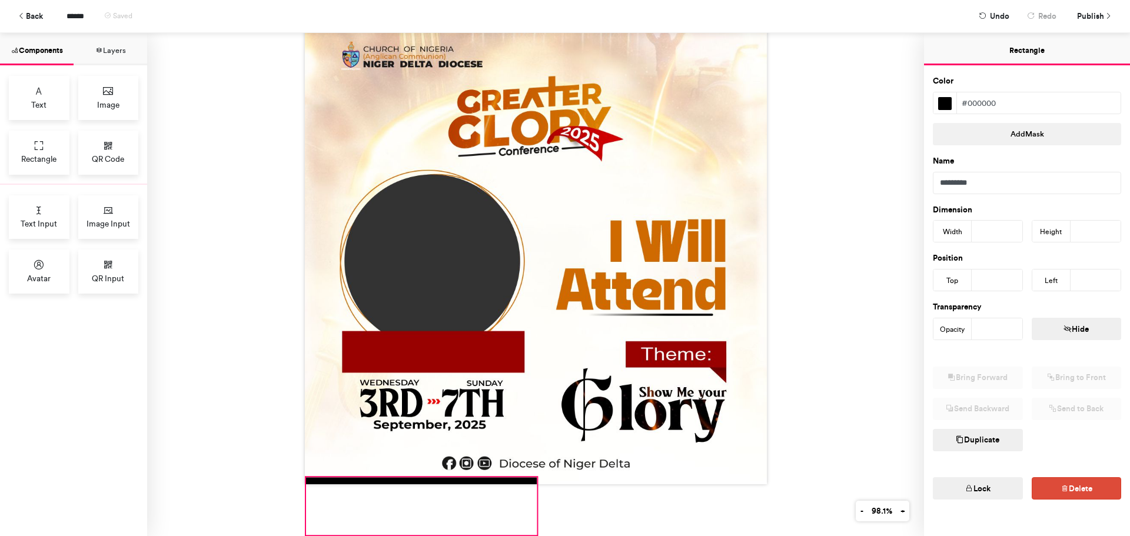
click at [418, 521] on div at bounding box center [535, 284] width 777 height 503
type input "***"
type input "*"
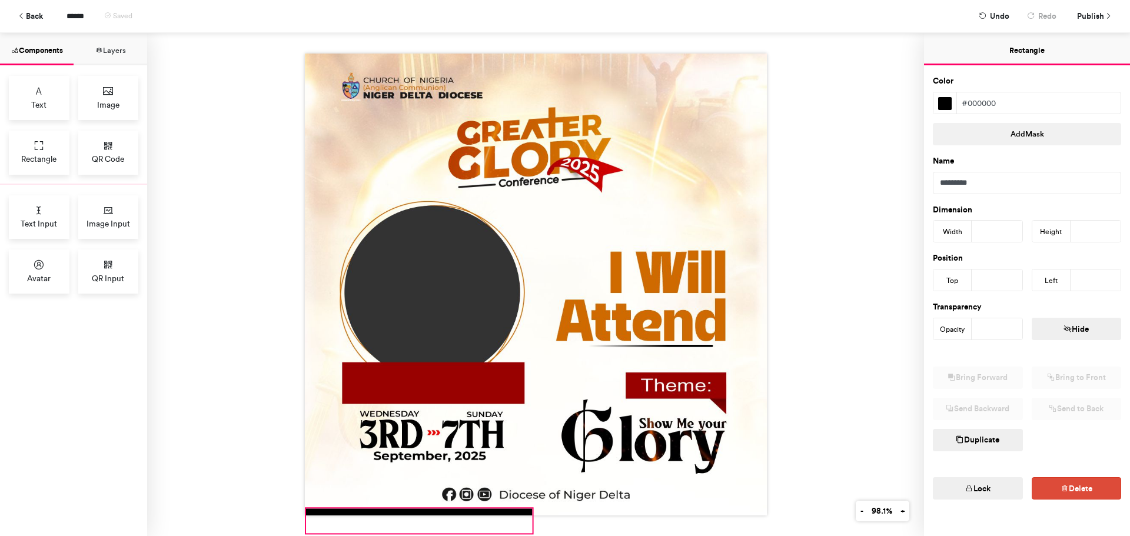
scroll to position [0, 0]
drag, startPoint x: 531, startPoint y: 524, endPoint x: 528, endPoint y: 476, distance: 48.4
click at [528, 475] on div at bounding box center [536, 285] width 462 height 462
type input "***"
type input "**"
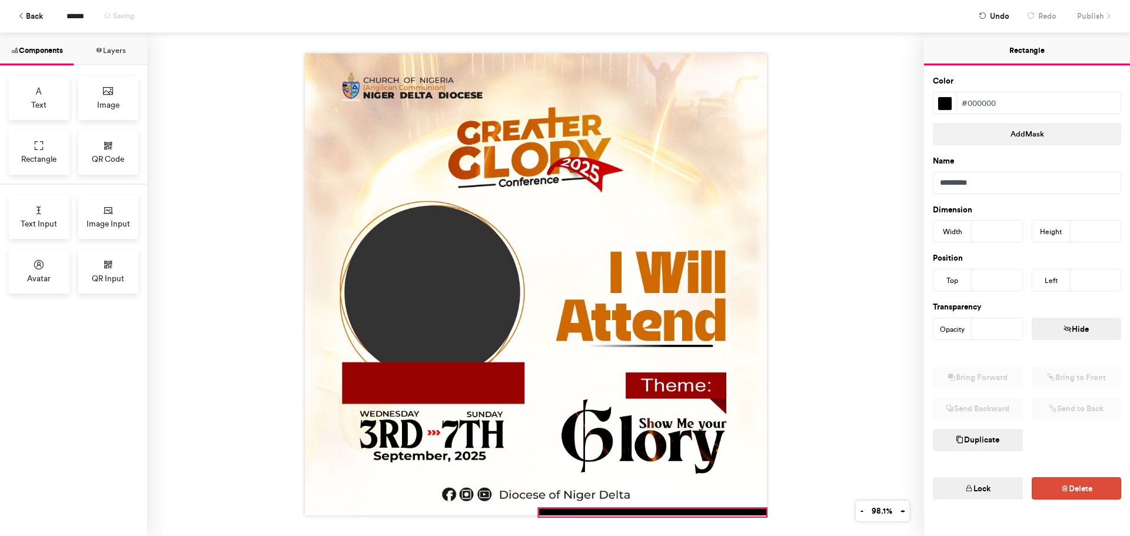
drag, startPoint x: 478, startPoint y: 507, endPoint x: 709, endPoint y: 510, distance: 230.7
click at [709, 510] on div at bounding box center [653, 513] width 228 height 8
type input "***"
click at [822, 471] on div at bounding box center [535, 284] width 777 height 503
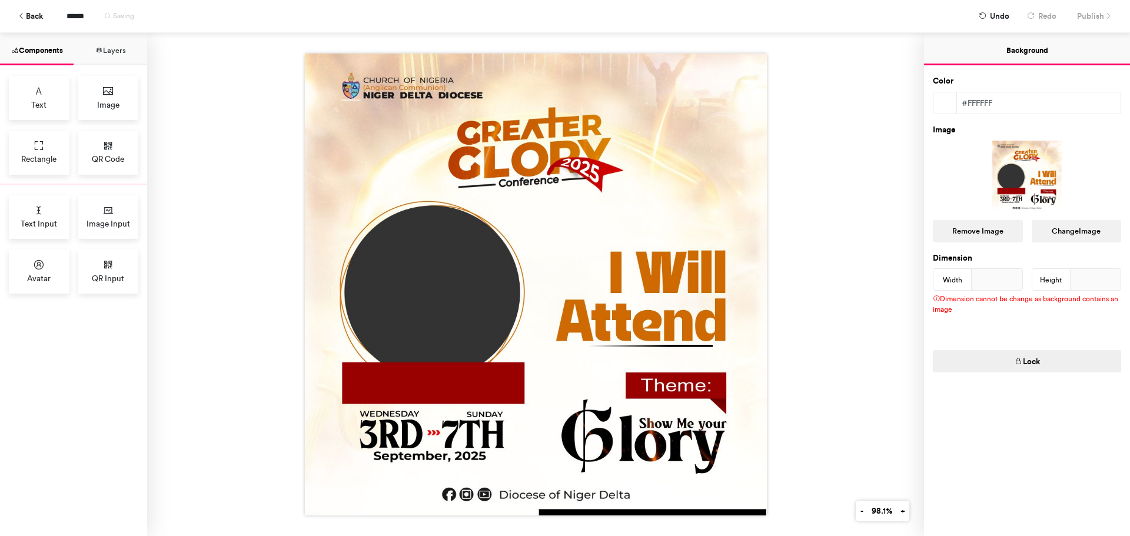
click at [1103, 12] on div "Back ****** Saving Undo Redo Publish Next Steps Exit Builder Publish as Campaign" at bounding box center [565, 16] width 1112 height 32
click at [567, 244] on img at bounding box center [536, 285] width 462 height 462
click at [511, 264] on img at bounding box center [536, 285] width 462 height 462
click at [1099, 18] on span "Publish" at bounding box center [1090, 16] width 27 height 21
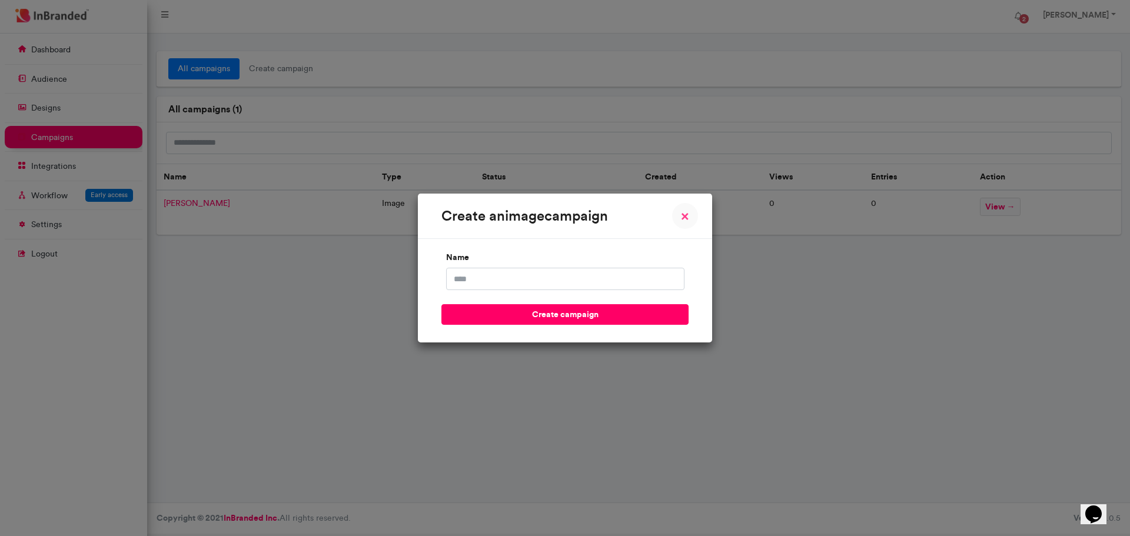
click at [684, 214] on span "×" at bounding box center [685, 216] width 8 height 14
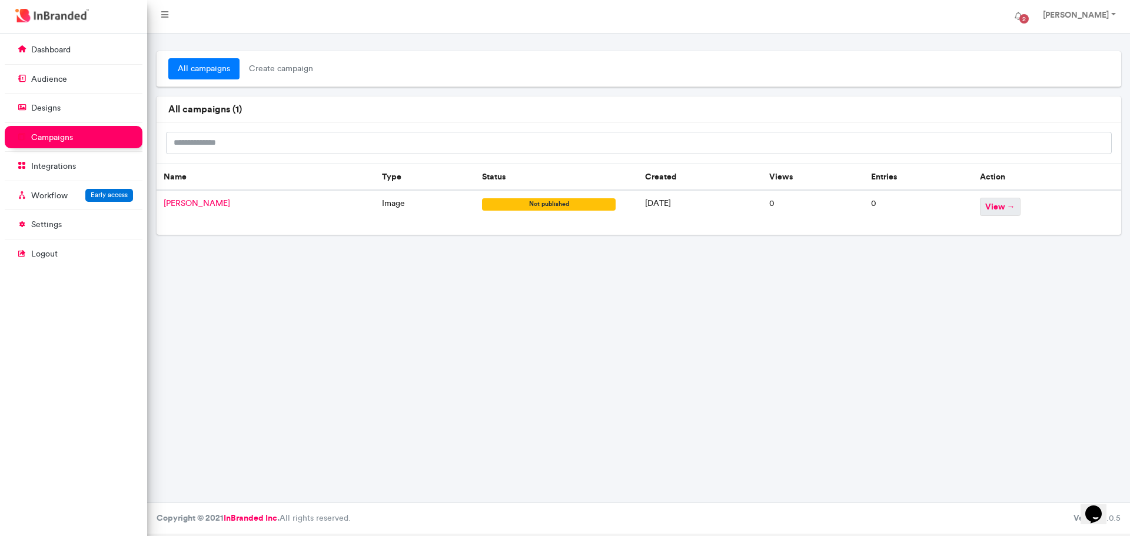
click at [1006, 202] on span "view →" at bounding box center [1000, 207] width 41 height 18
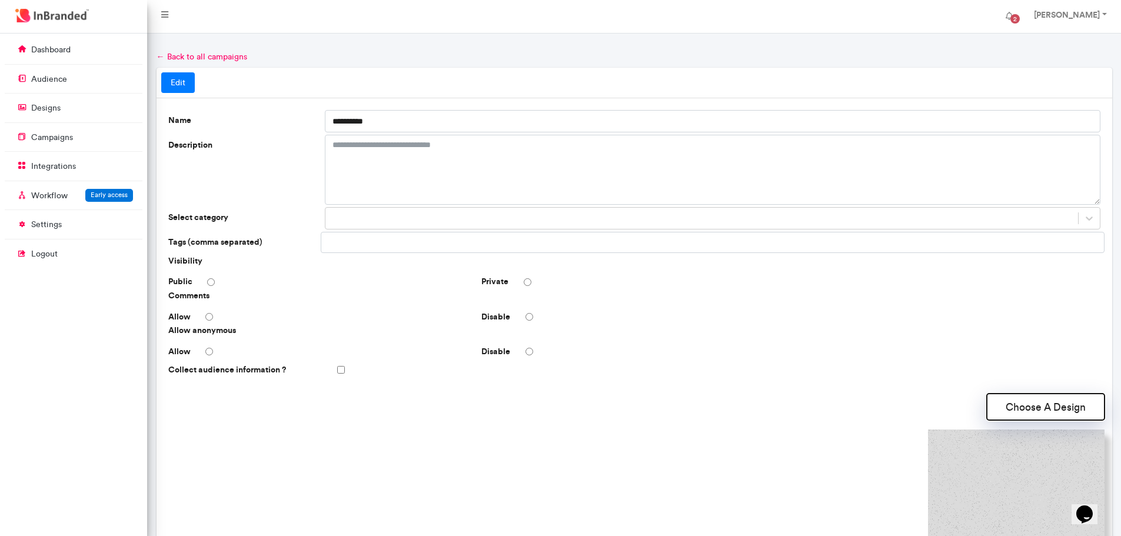
click at [1009, 408] on button "Choose A Design" at bounding box center [1046, 407] width 118 height 26
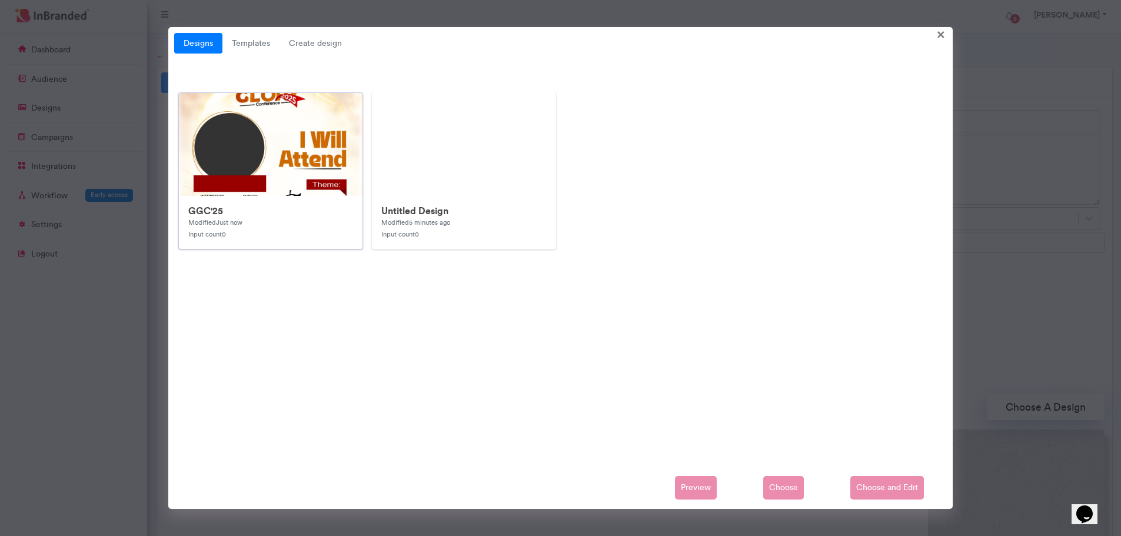
click at [251, 201] on div "GGC'25 Modified Just now Input count 0" at bounding box center [270, 222] width 183 height 53
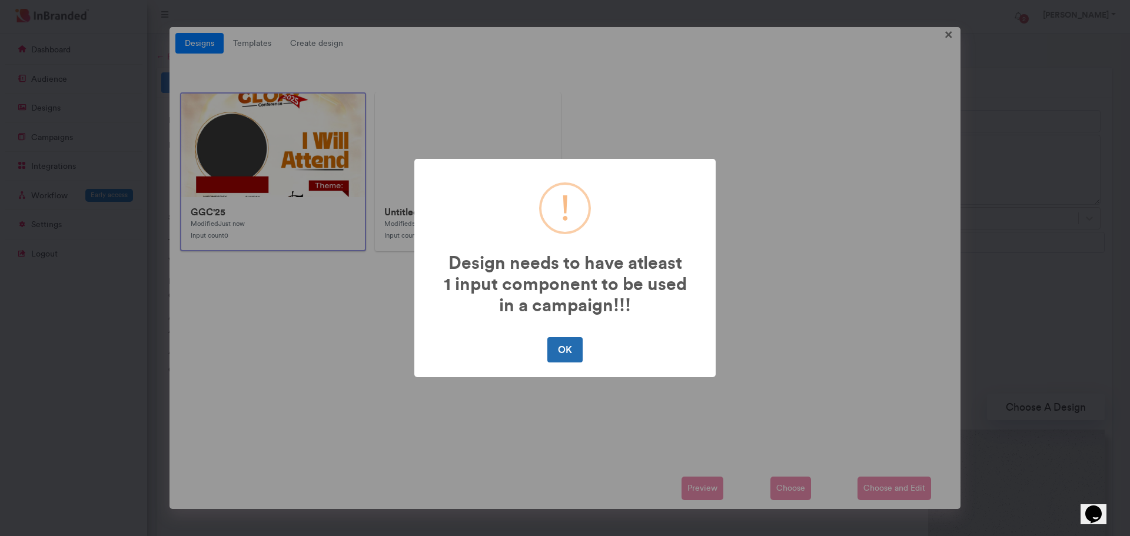
click at [557, 353] on button "OK" at bounding box center [564, 349] width 35 height 25
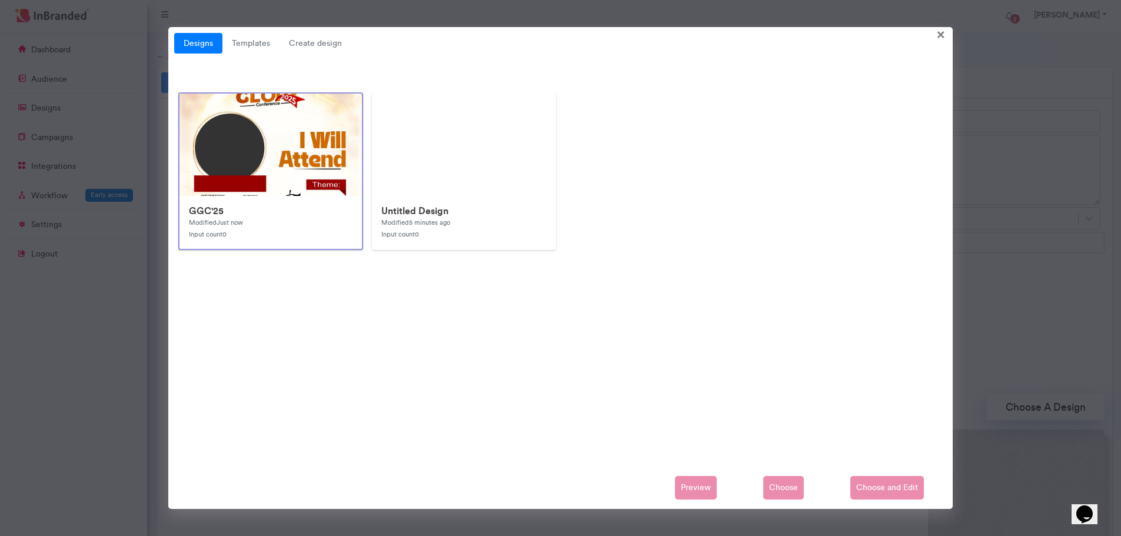
drag, startPoint x: 753, startPoint y: 30, endPoint x: 743, endPoint y: 48, distance: 20.8
click at [752, 30] on div "Designs Templates Create design × GGC'25 Modified Just now Input count 0 Untitl…" at bounding box center [560, 268] width 785 height 483
click at [734, 96] on div "GGC'25 Modified Just now Input count 0 Untitled Design Modified 5 minutes ago I…" at bounding box center [560, 175] width 773 height 167
click at [939, 38] on span "×" at bounding box center [941, 34] width 8 height 18
